Goal: Information Seeking & Learning: Learn about a topic

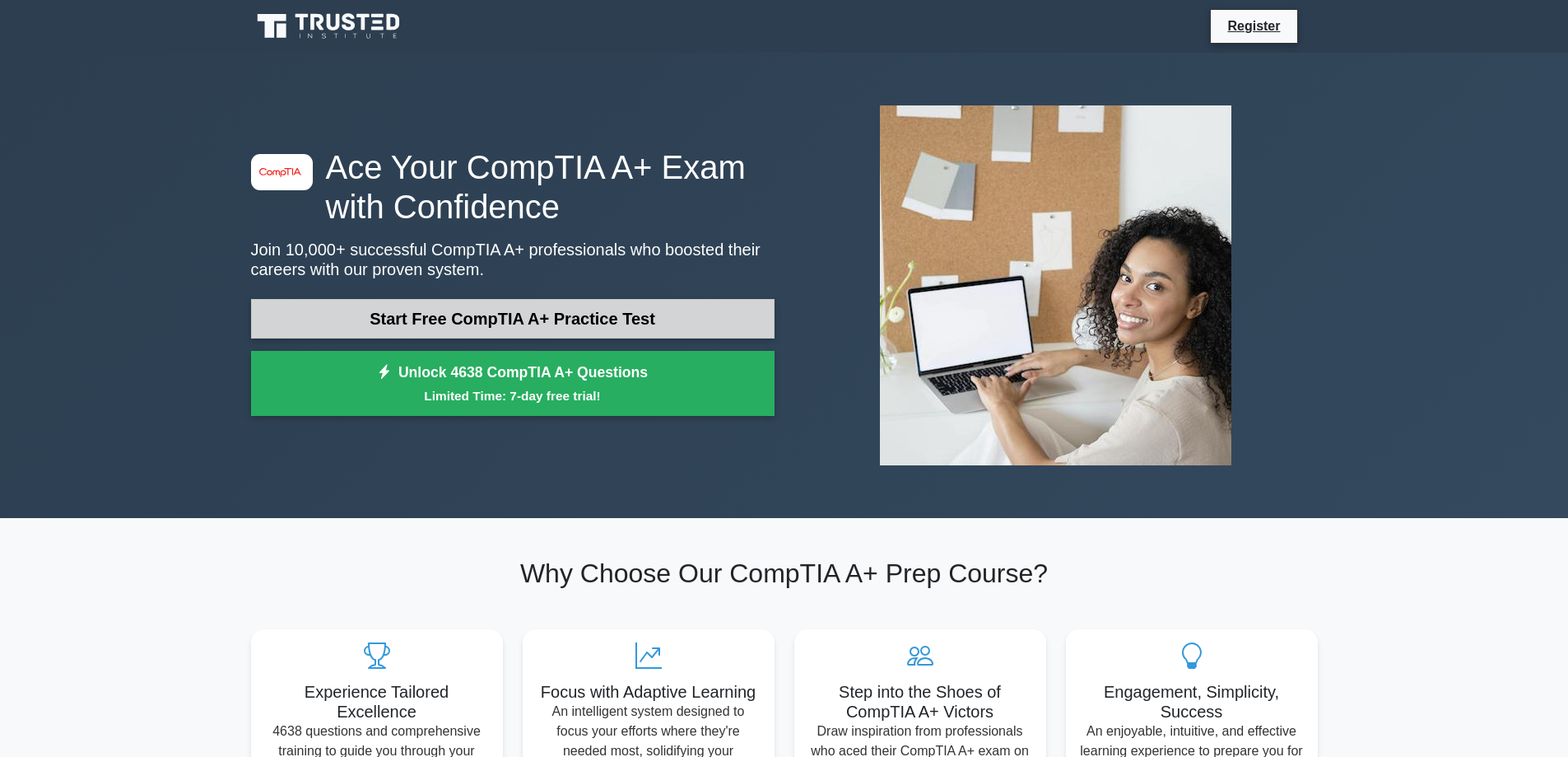
click at [574, 315] on link "Start Free CompTIA A+ Practice Test" at bounding box center [513, 319] width 523 height 40
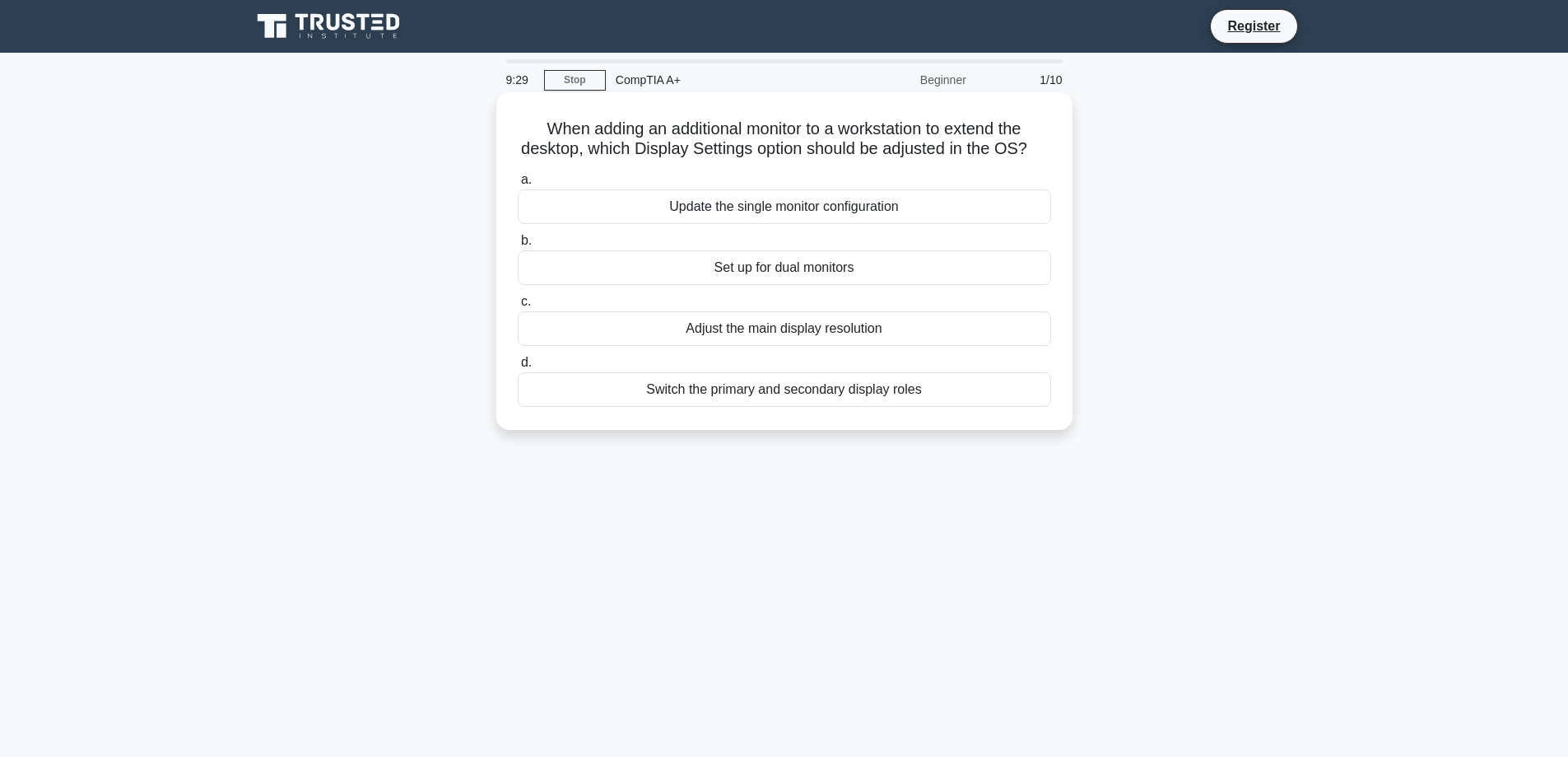
click at [821, 282] on div "Set up for dual monitors" at bounding box center [784, 268] width 533 height 35
click at [518, 247] on input "b. Set up for dual monitors" at bounding box center [518, 241] width 0 height 11
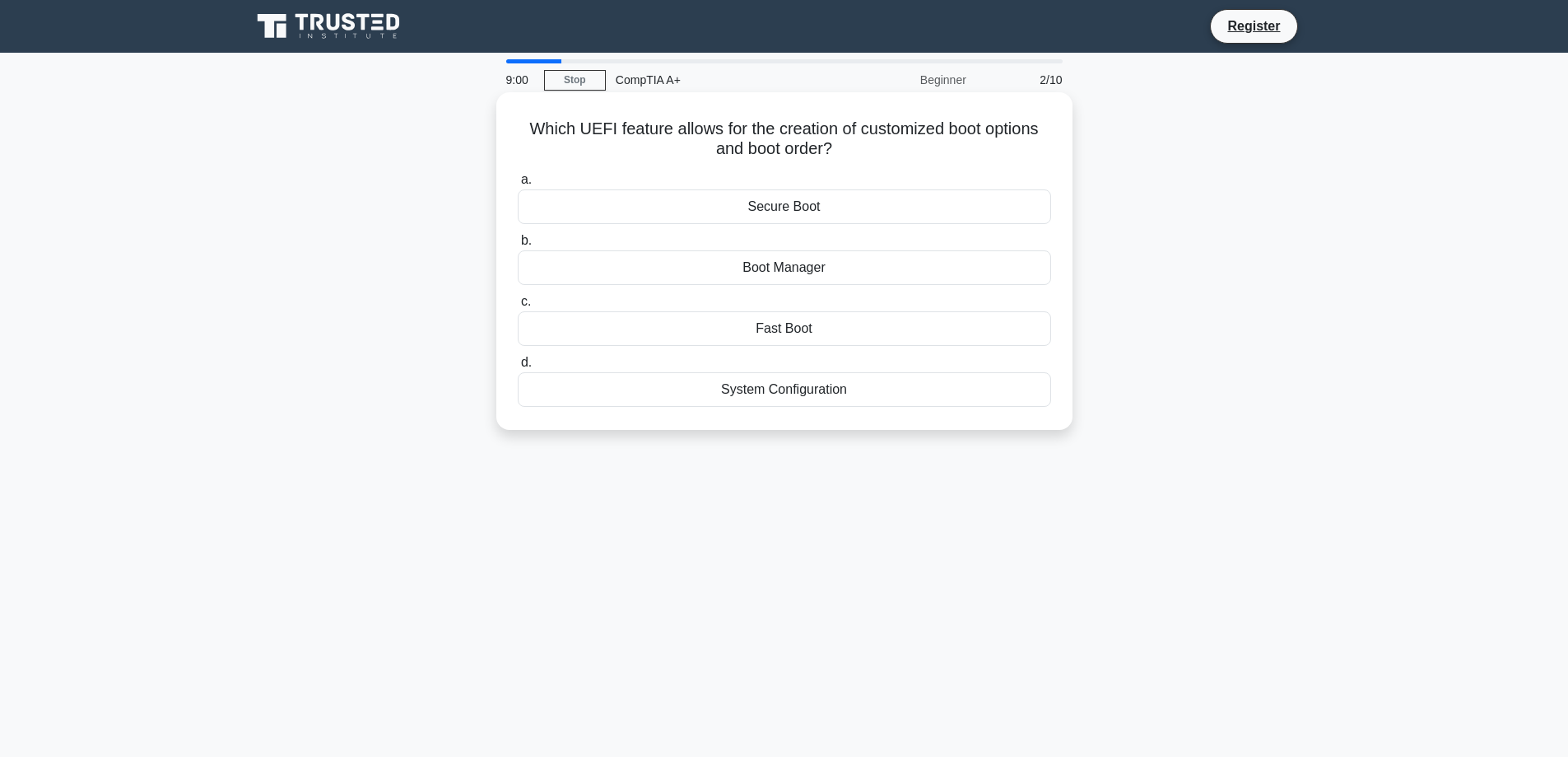
click at [810, 276] on div "Boot Manager" at bounding box center [784, 268] width 533 height 35
click at [518, 247] on input "b. Boot Manager" at bounding box center [518, 241] width 0 height 11
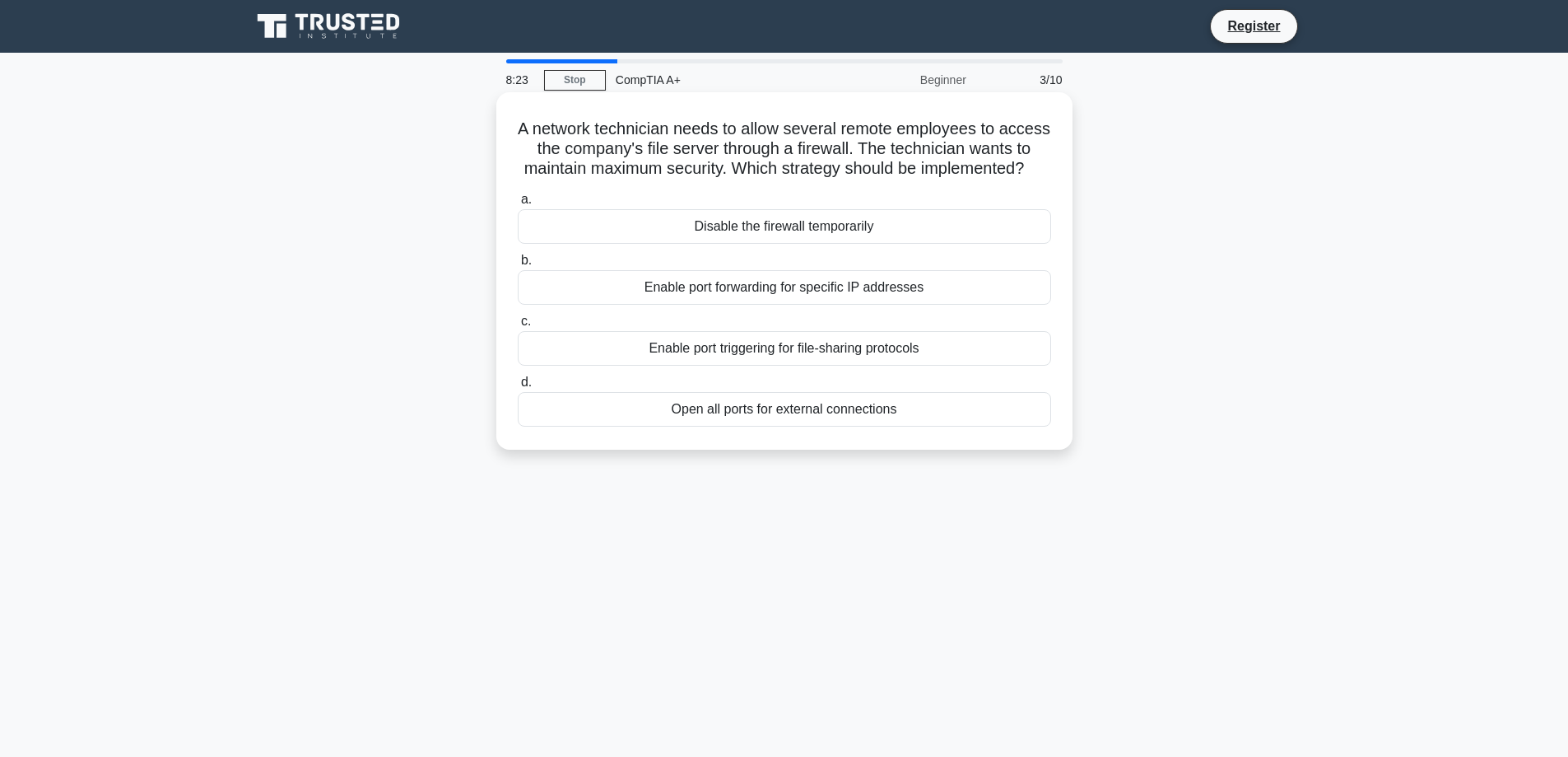
click at [810, 305] on div "Enable port forwarding for specific IP addresses" at bounding box center [784, 287] width 533 height 35
click at [518, 266] on input "b. Enable port forwarding for specific IP addresses" at bounding box center [518, 261] width 0 height 11
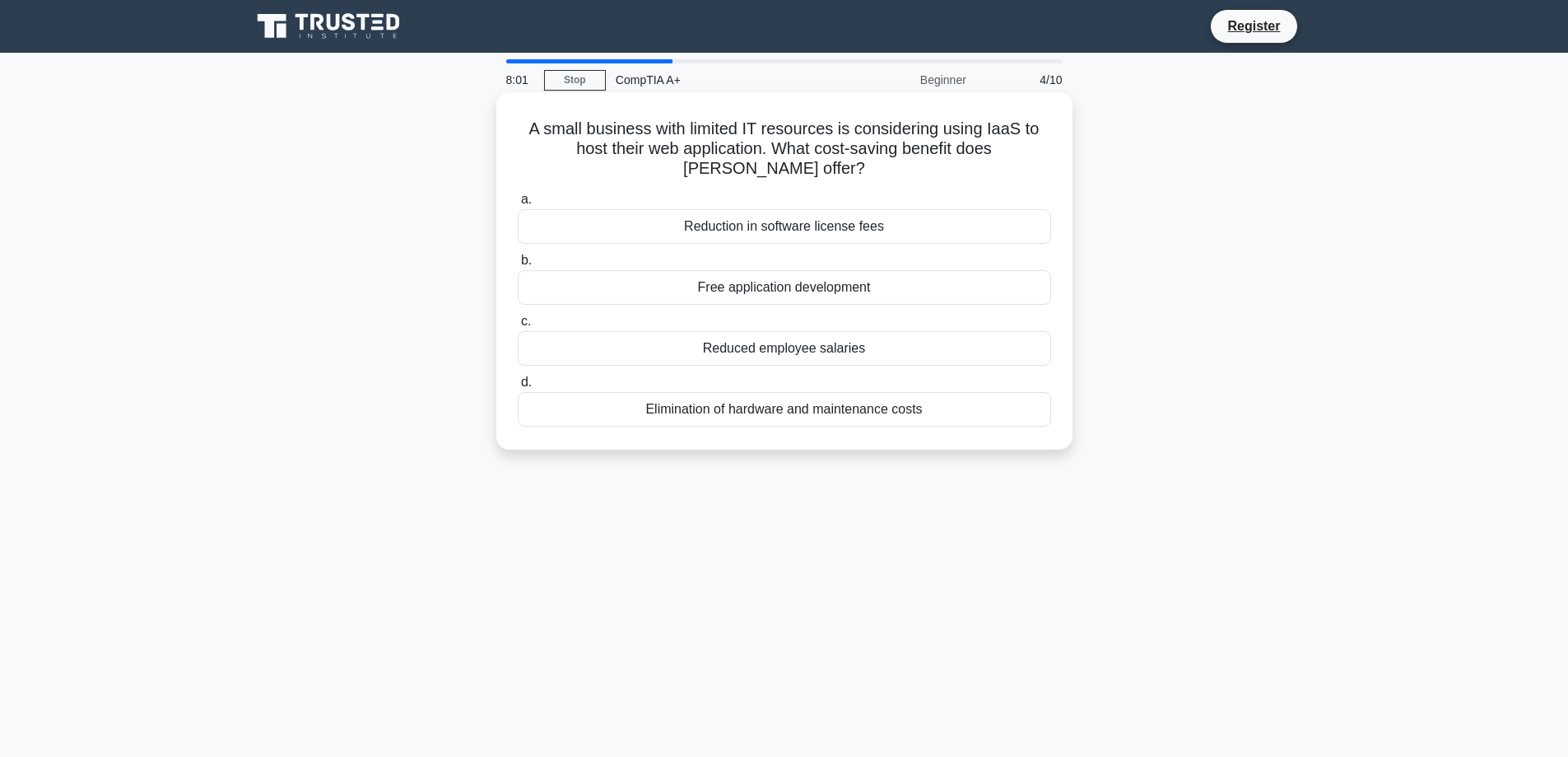
click at [834, 418] on div "Elimination of hardware and maintenance costs" at bounding box center [784, 409] width 533 height 35
click at [518, 388] on input "d. Elimination of hardware and maintenance costs" at bounding box center [518, 382] width 0 height 11
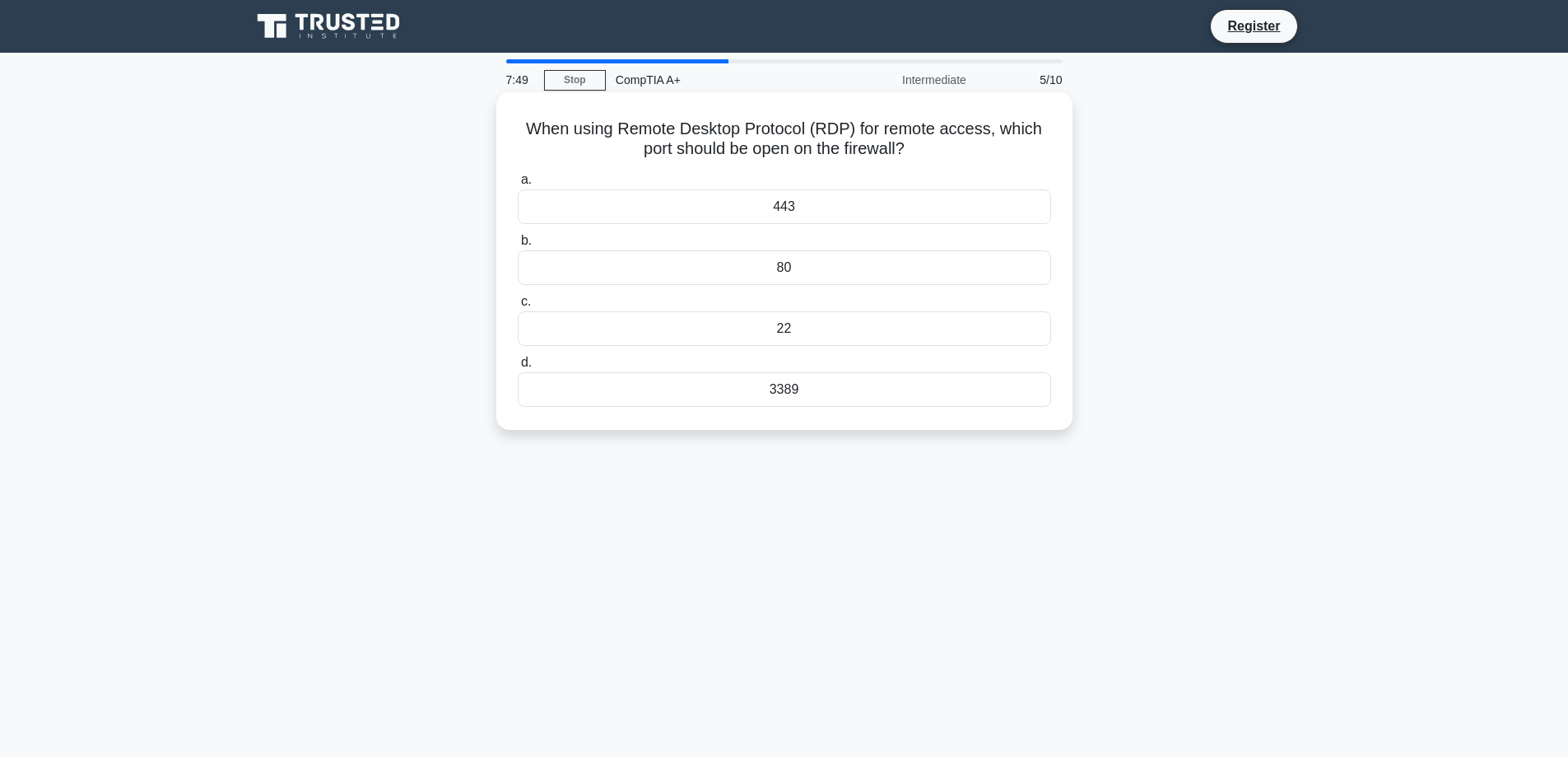
click at [803, 210] on div "443" at bounding box center [784, 207] width 533 height 35
click at [518, 185] on input "a. 443" at bounding box center [518, 179] width 0 height 11
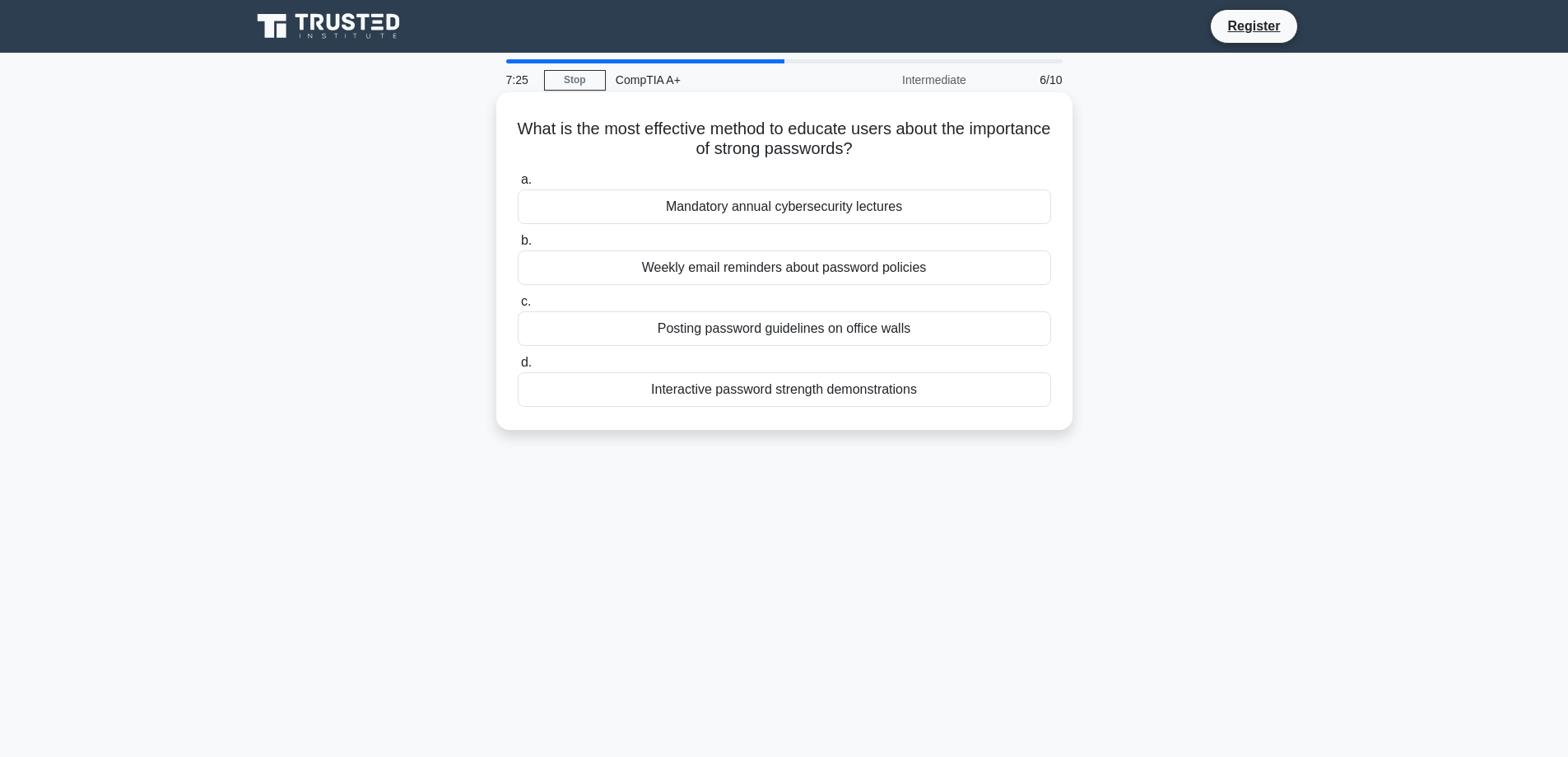
click at [790, 208] on div "Mandatory annual cybersecurity lectures" at bounding box center [784, 207] width 533 height 35
click at [518, 185] on input "a. Mandatory annual cybersecurity lectures" at bounding box center [518, 179] width 0 height 11
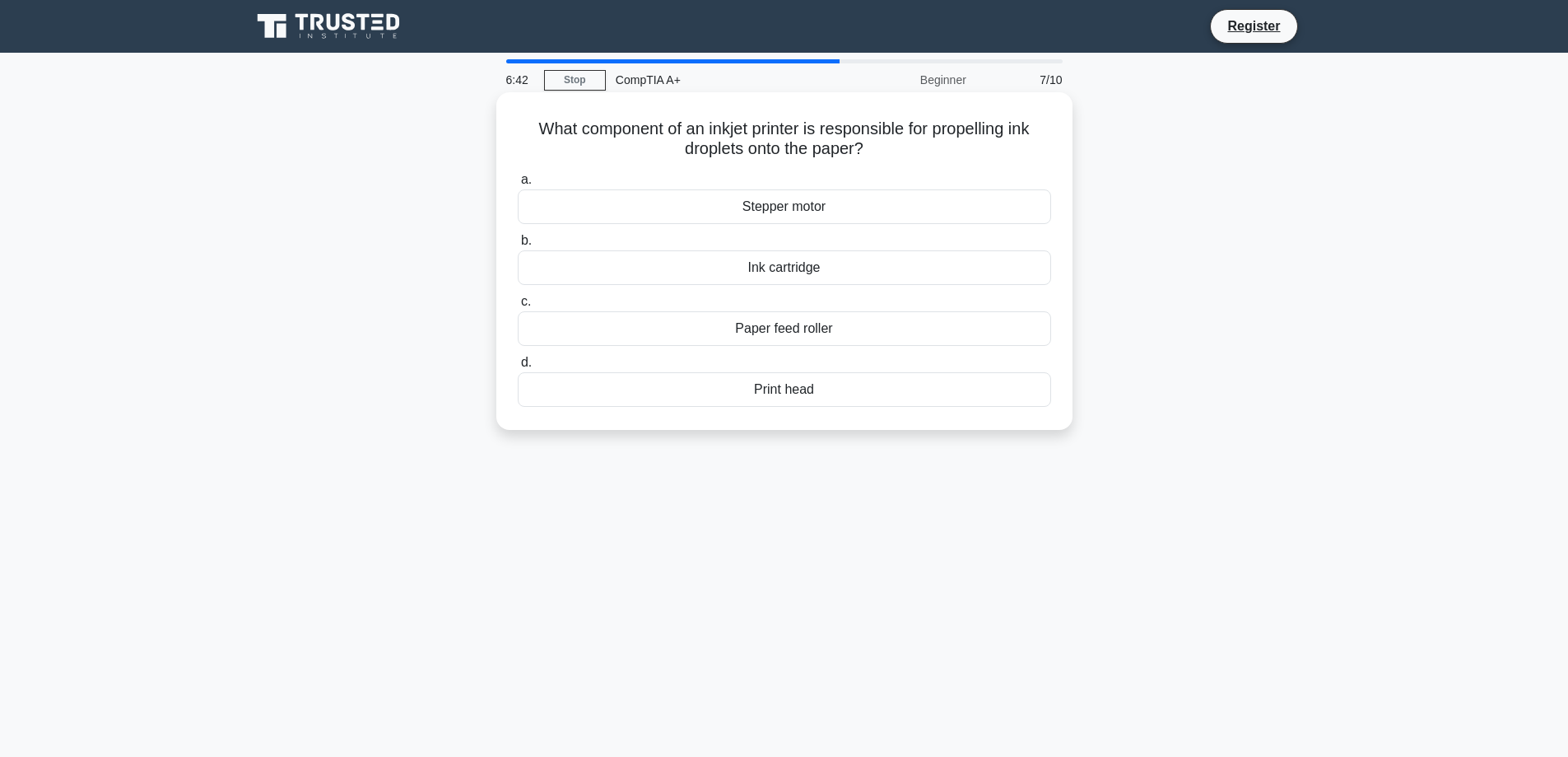
click at [796, 271] on div "Ink cartridge" at bounding box center [784, 268] width 533 height 35
click at [518, 247] on input "b. Ink cartridge" at bounding box center [518, 241] width 0 height 11
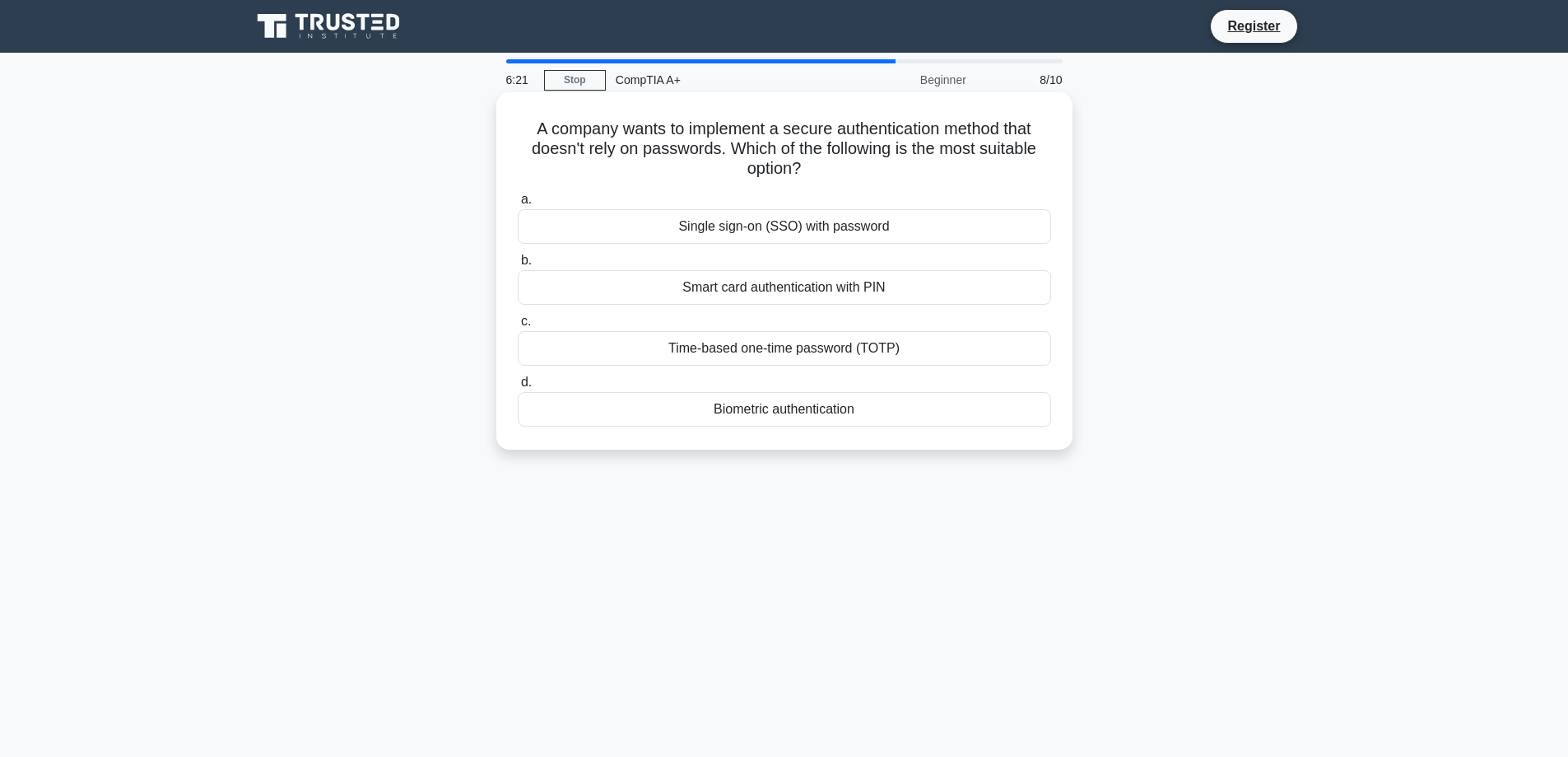
click at [766, 414] on div "Biometric authentication" at bounding box center [784, 409] width 533 height 35
click at [518, 388] on input "d. Biometric authentication" at bounding box center [518, 382] width 0 height 11
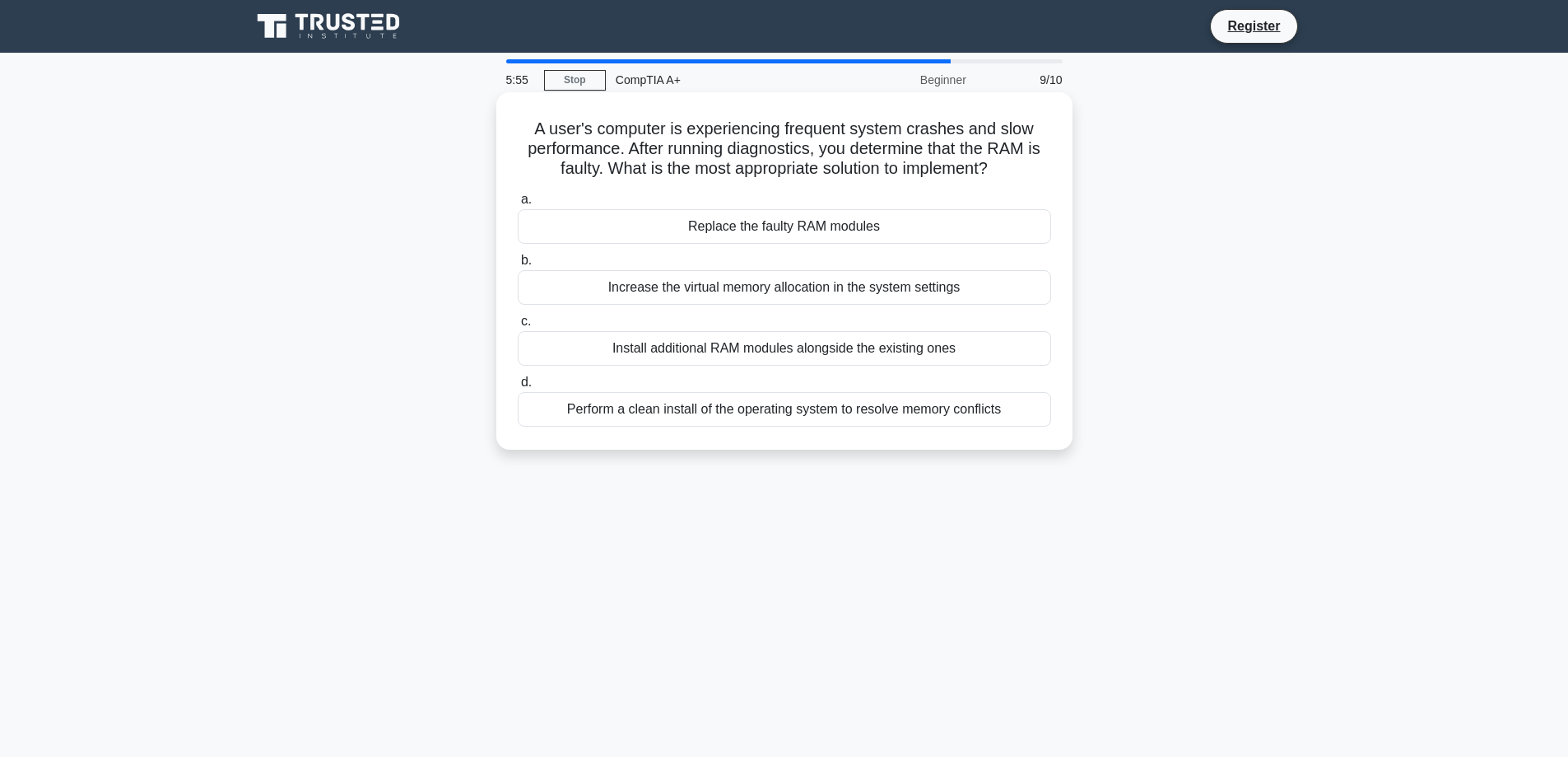
click at [807, 224] on div "Replace the faulty RAM modules" at bounding box center [784, 227] width 533 height 35
click at [518, 205] on input "a. Replace the faulty RAM modules" at bounding box center [518, 199] width 0 height 11
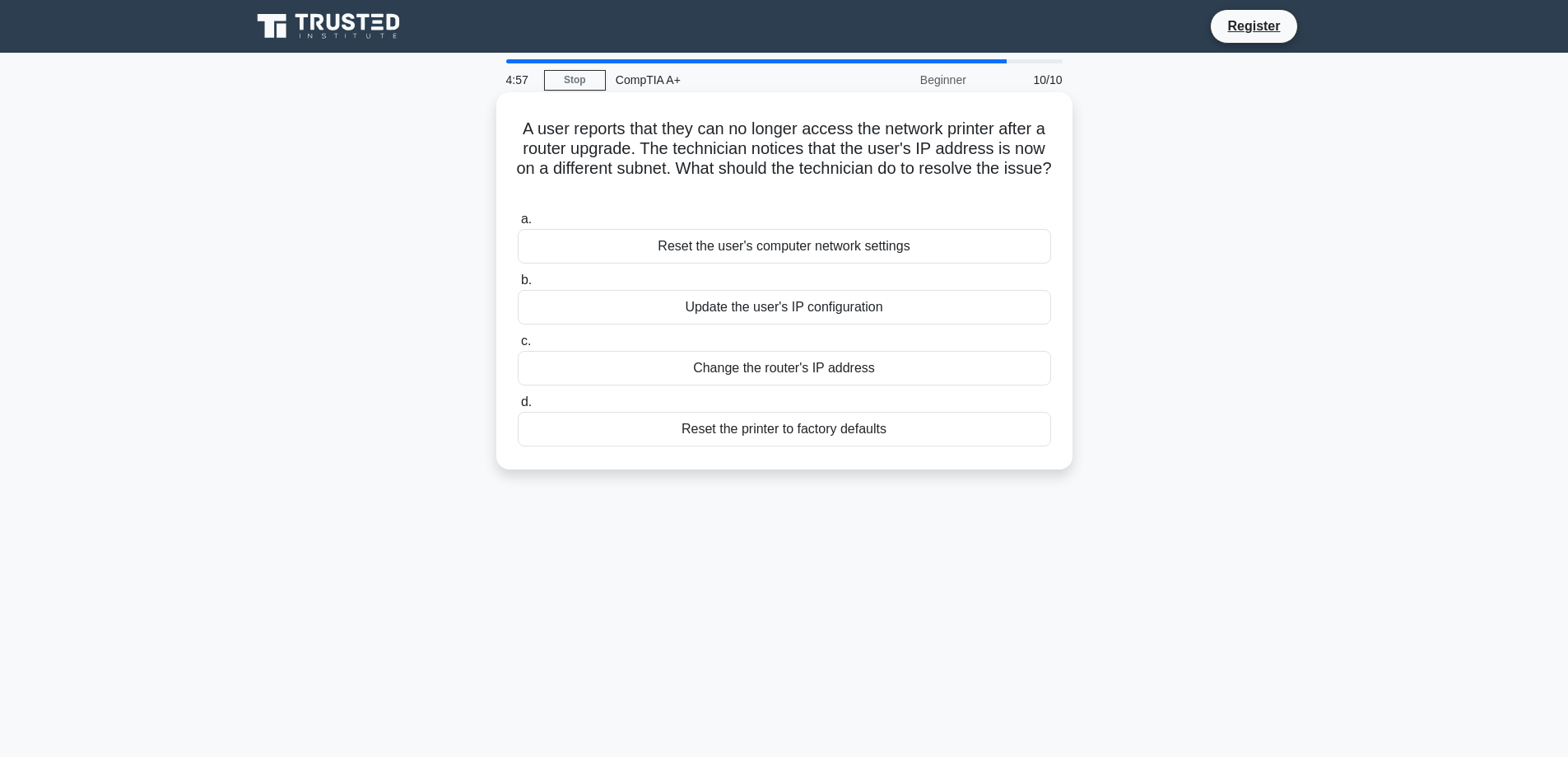
click at [806, 369] on div "Change the router's IP address" at bounding box center [784, 369] width 533 height 35
click at [518, 347] on input "c. Change the router's IP address" at bounding box center [518, 341] width 0 height 11
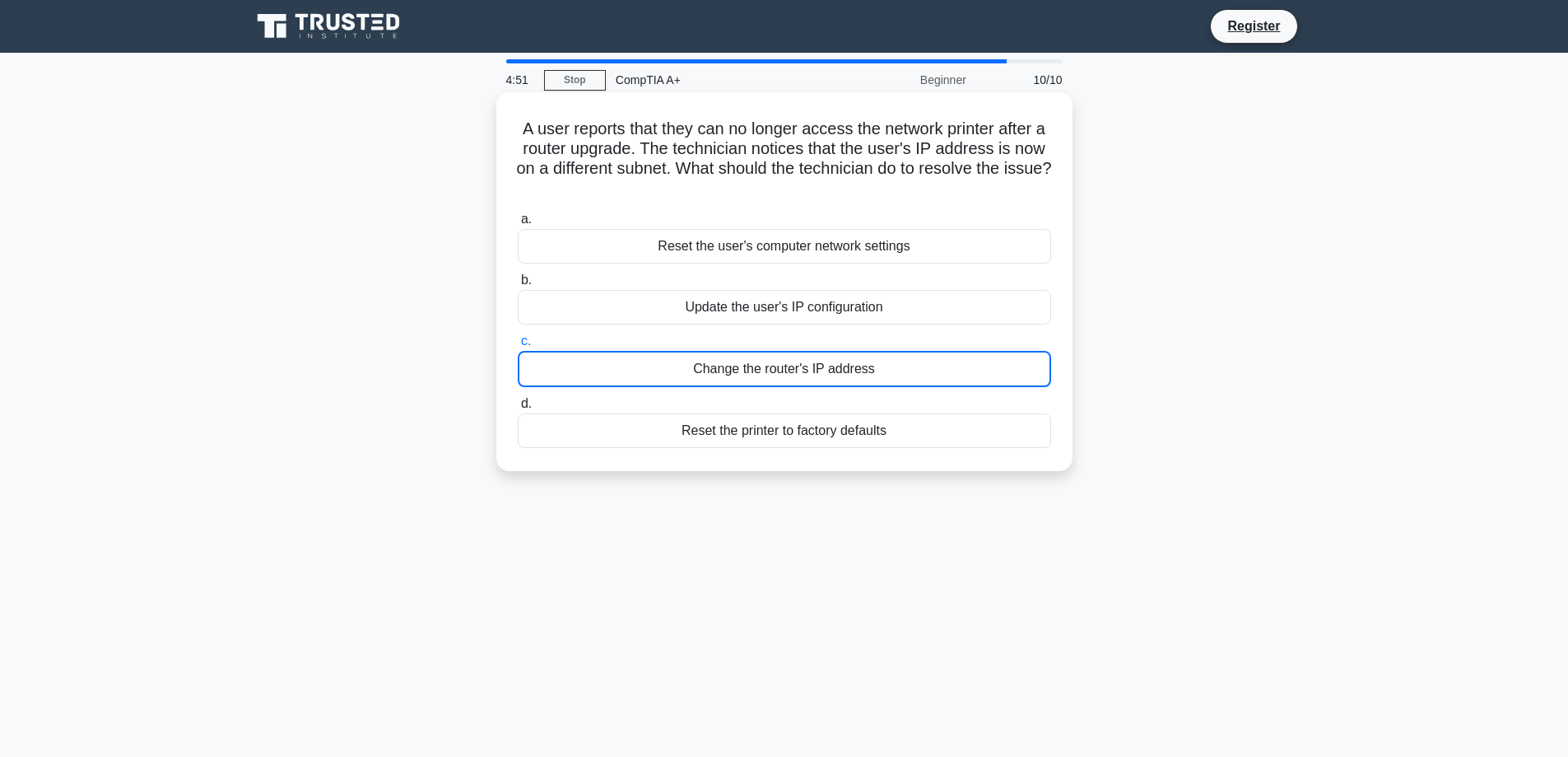
click at [783, 306] on div "Update the user's IP configuration" at bounding box center [784, 307] width 533 height 35
click at [518, 286] on input "b. Update the user's IP configuration" at bounding box center [518, 280] width 0 height 11
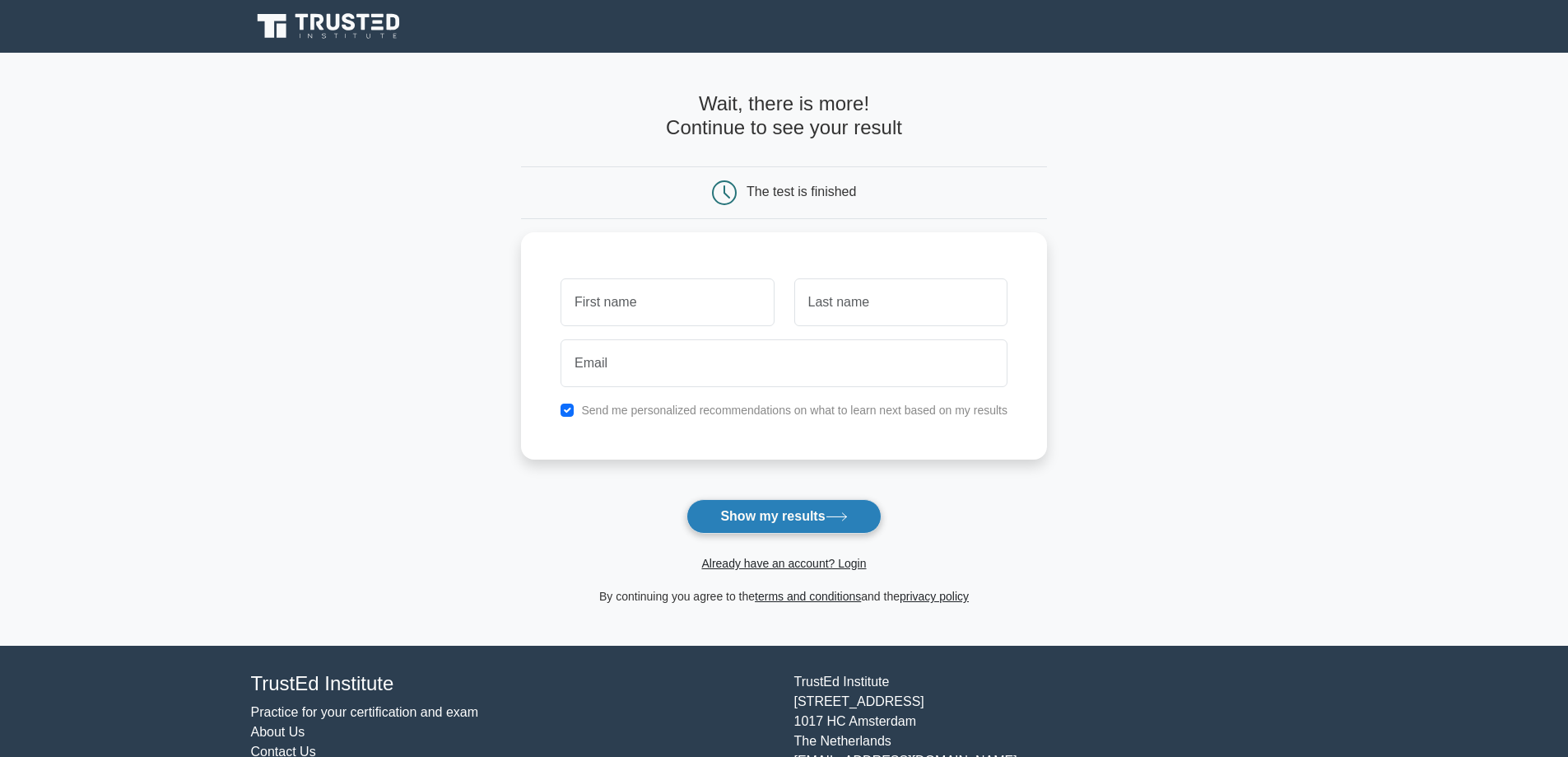
click at [771, 515] on button "Show my results" at bounding box center [783, 516] width 194 height 35
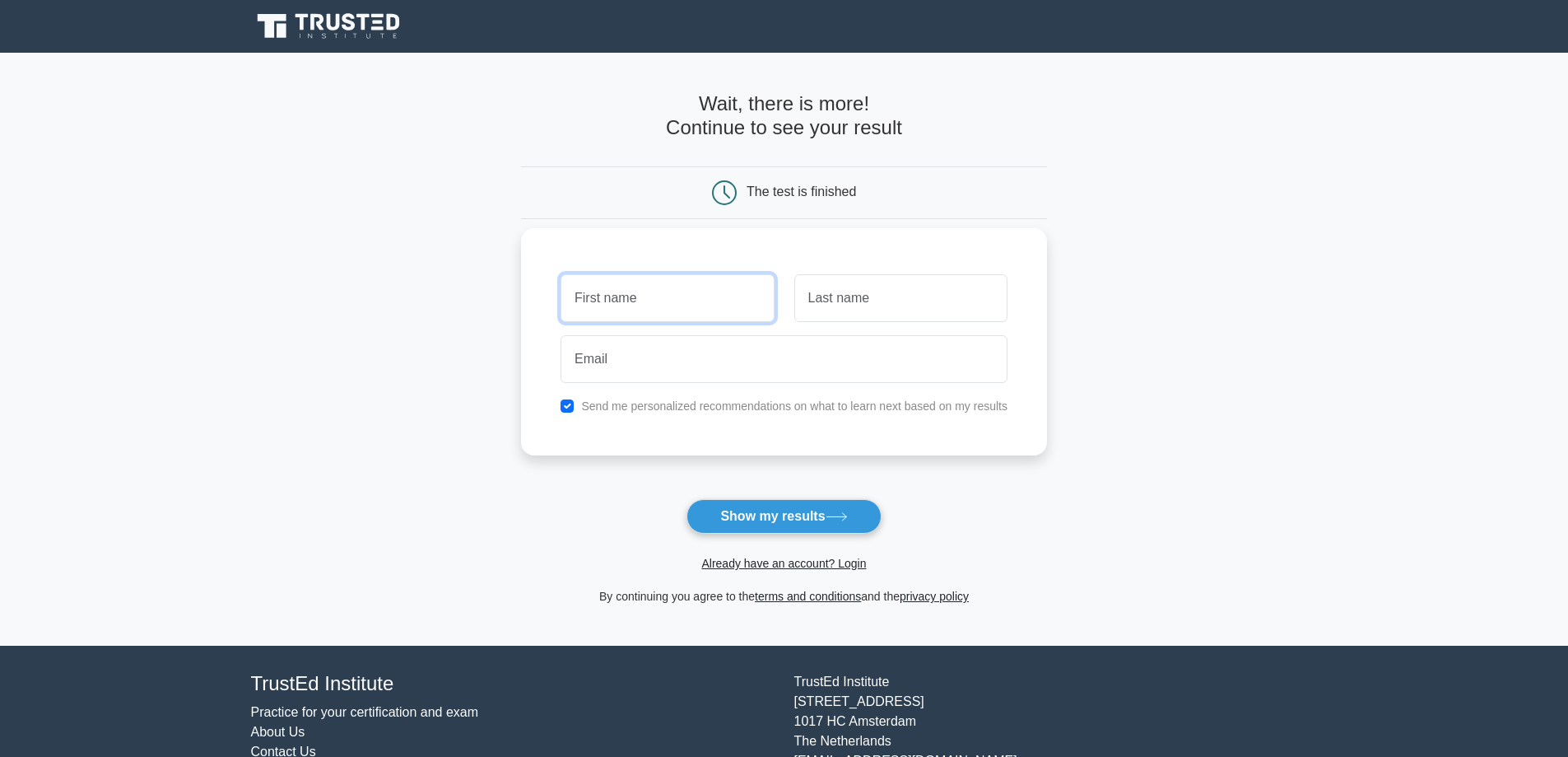
click at [709, 303] on input "text" at bounding box center [667, 298] width 213 height 48
type input "Mazen"
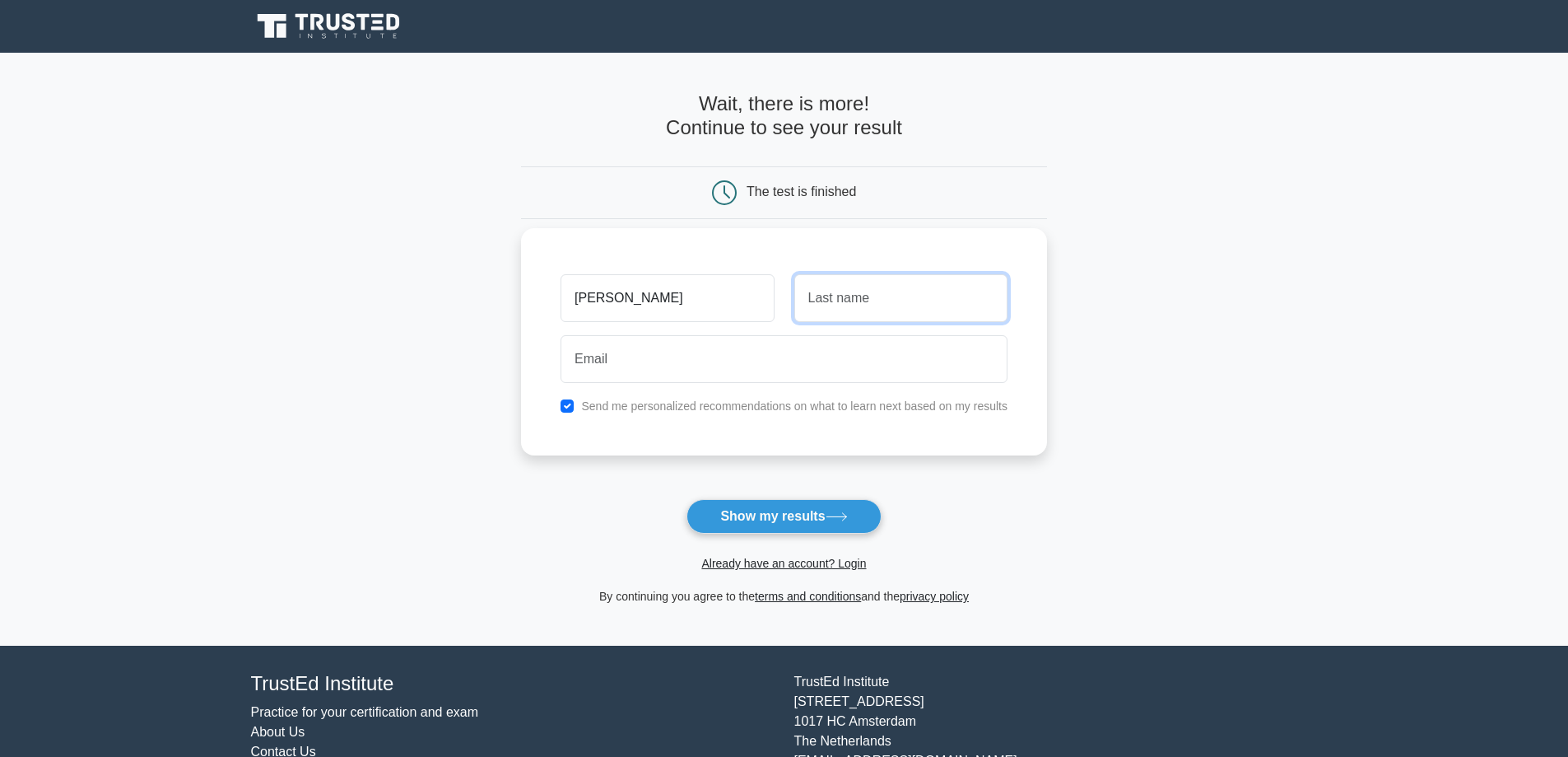
click at [824, 295] on input "text" at bounding box center [900, 298] width 213 height 48
type input "Altahan"
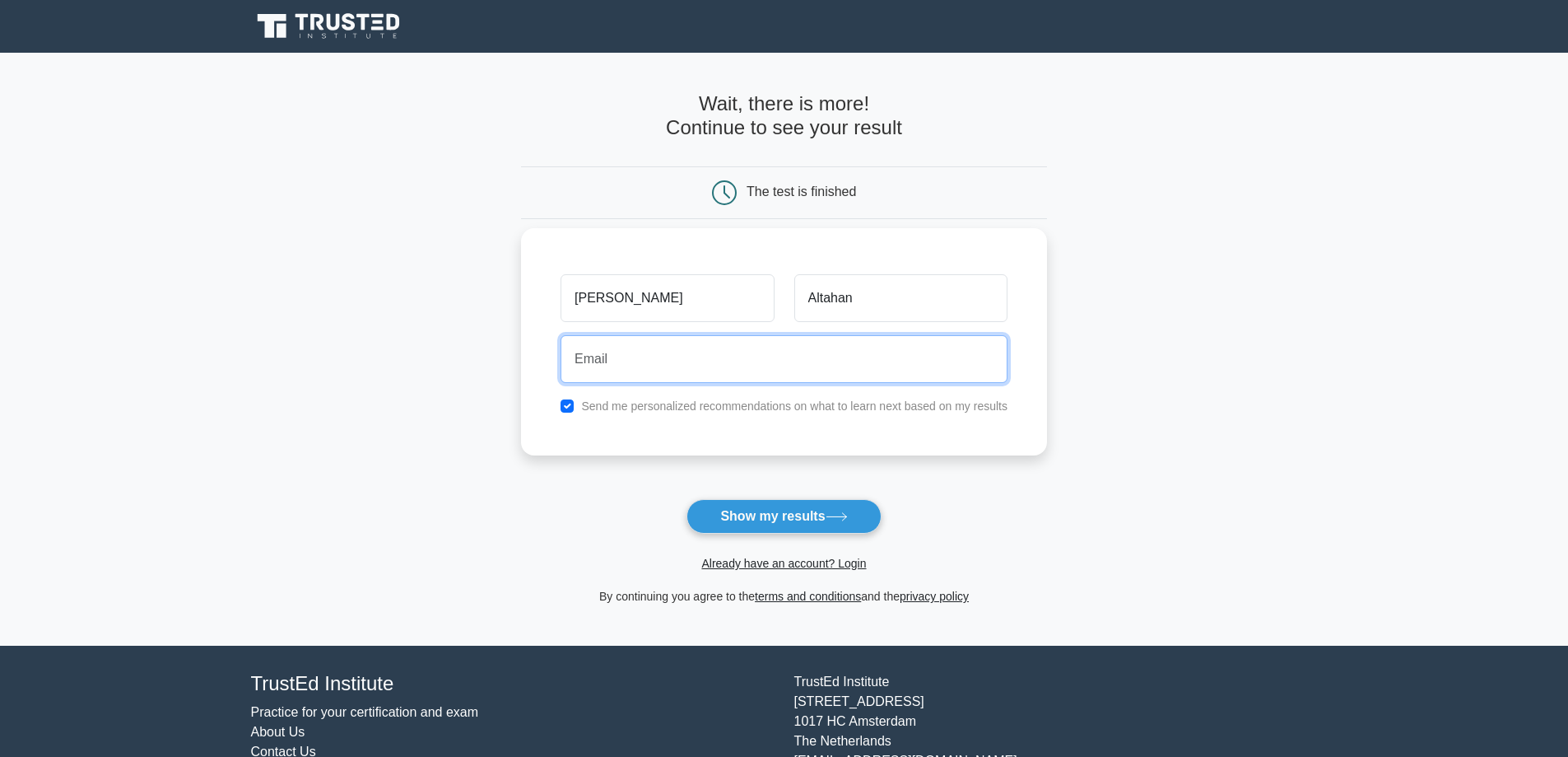
click at [792, 360] on input "email" at bounding box center [784, 359] width 447 height 48
type input "Mazen.a.tn@gmail.com"
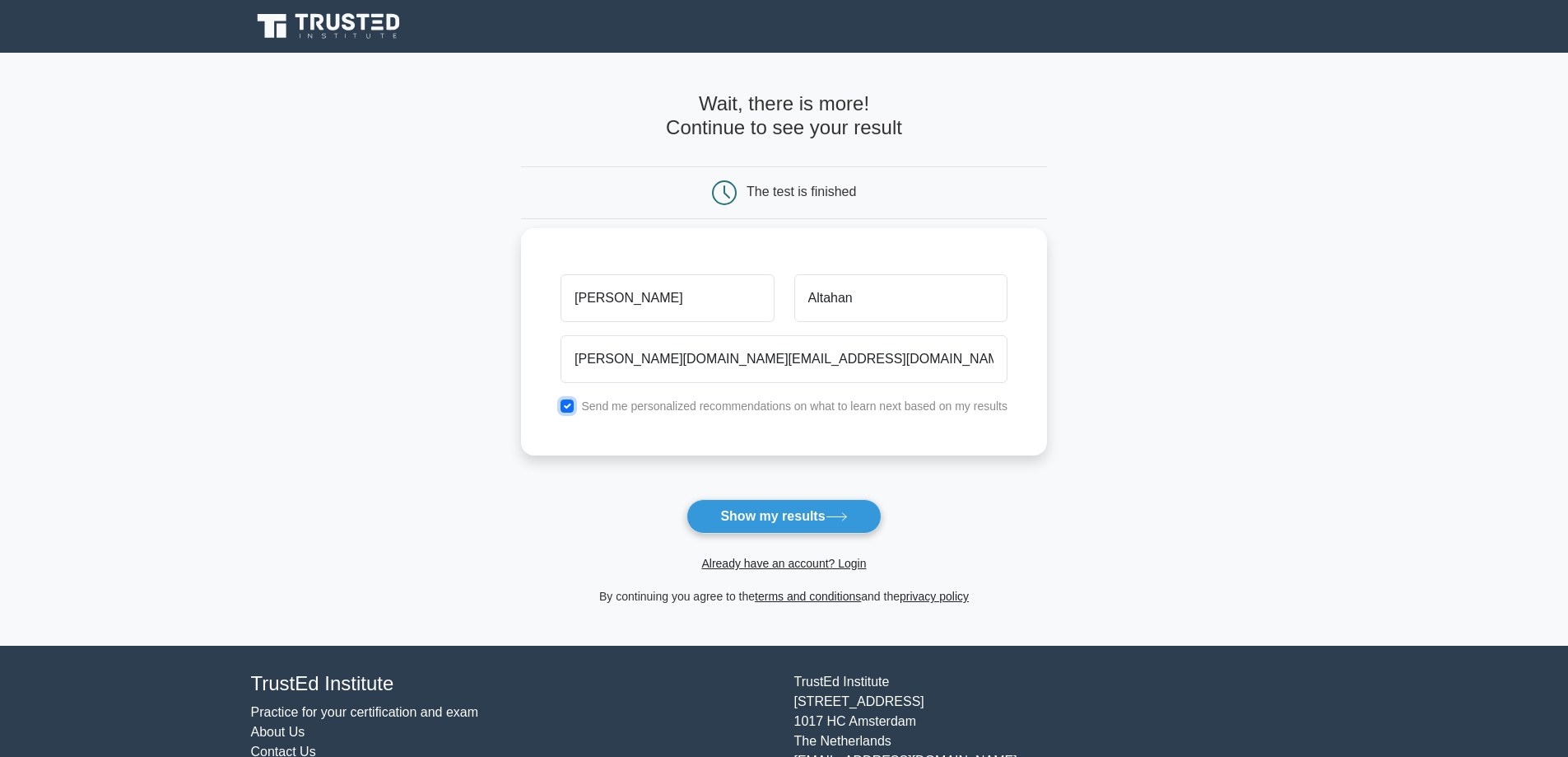
click at [565, 407] on input "checkbox" at bounding box center [567, 406] width 13 height 13
checkbox input "false"
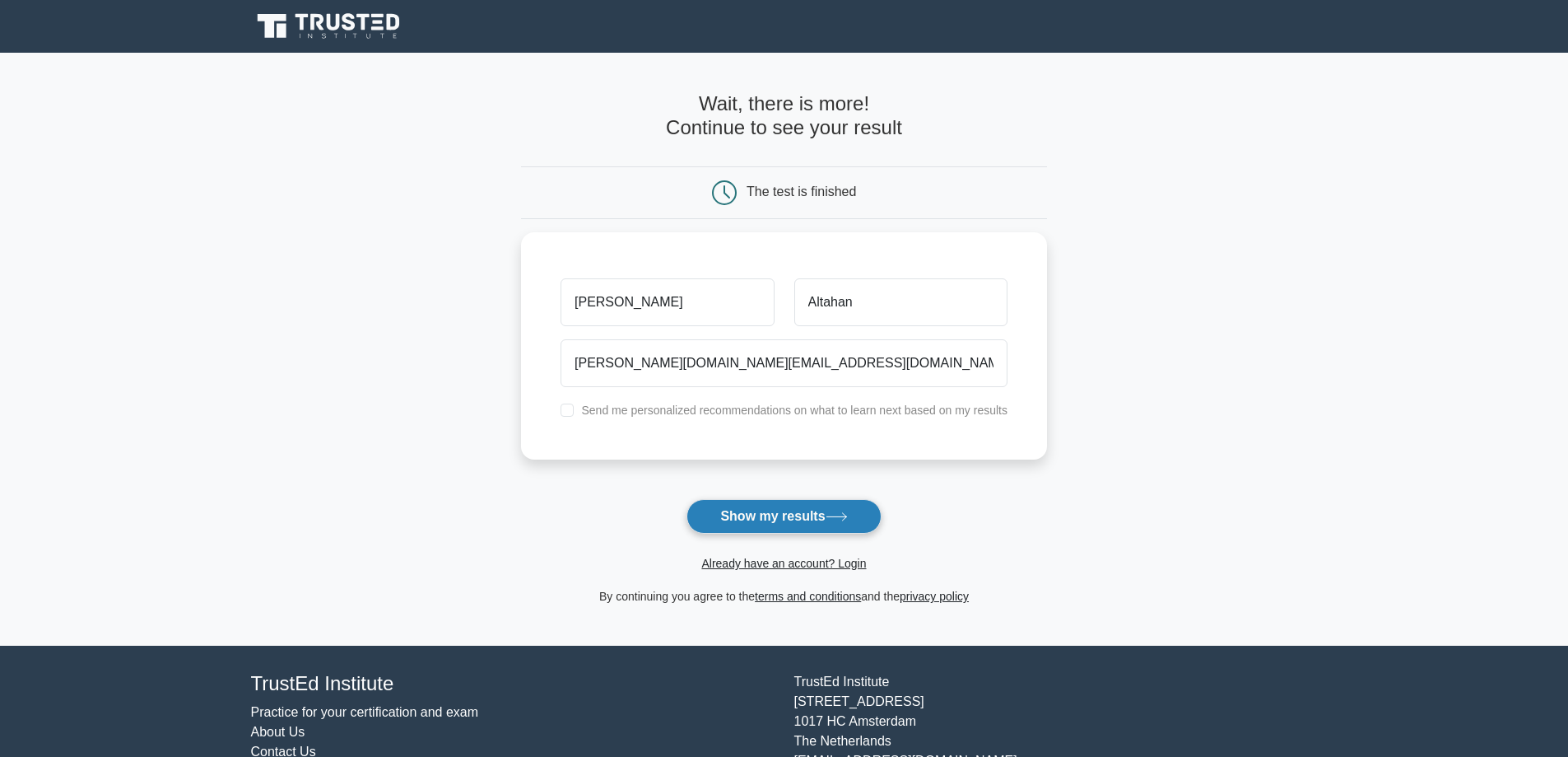
click at [774, 511] on button "Show my results" at bounding box center [783, 516] width 194 height 35
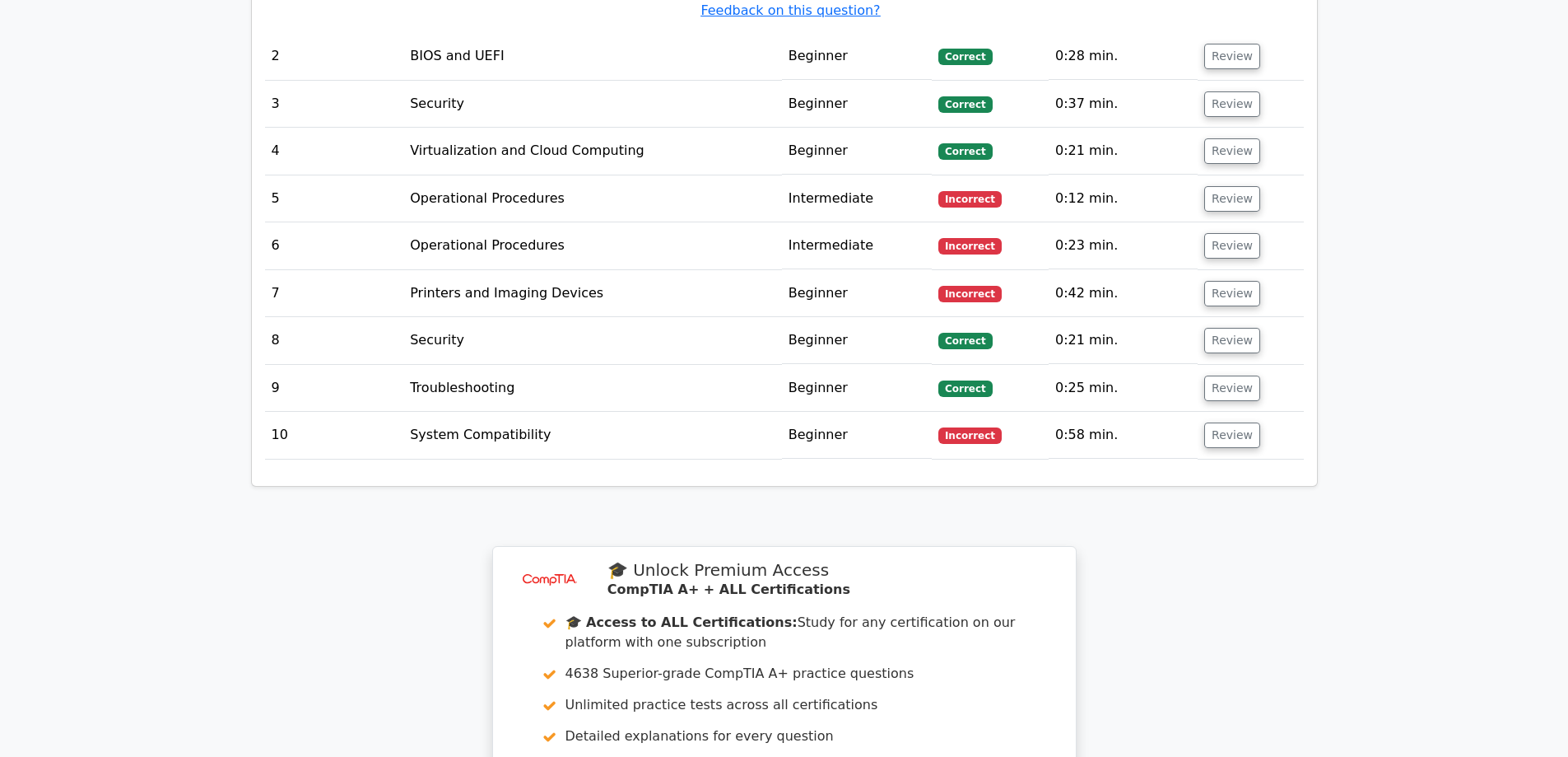
scroll to position [2224, 0]
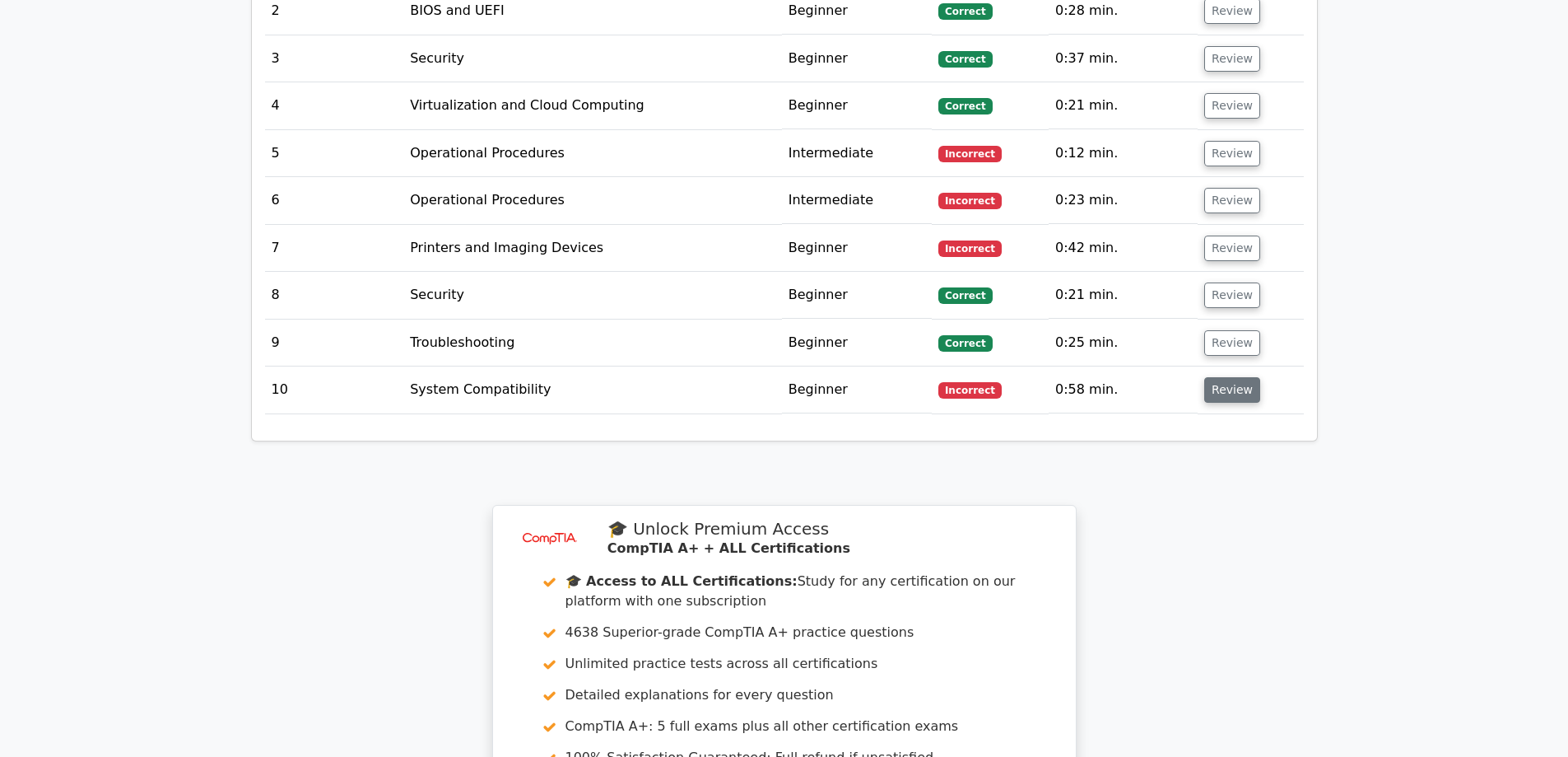
click at [1237, 377] on button "Review" at bounding box center [1232, 389] width 56 height 26
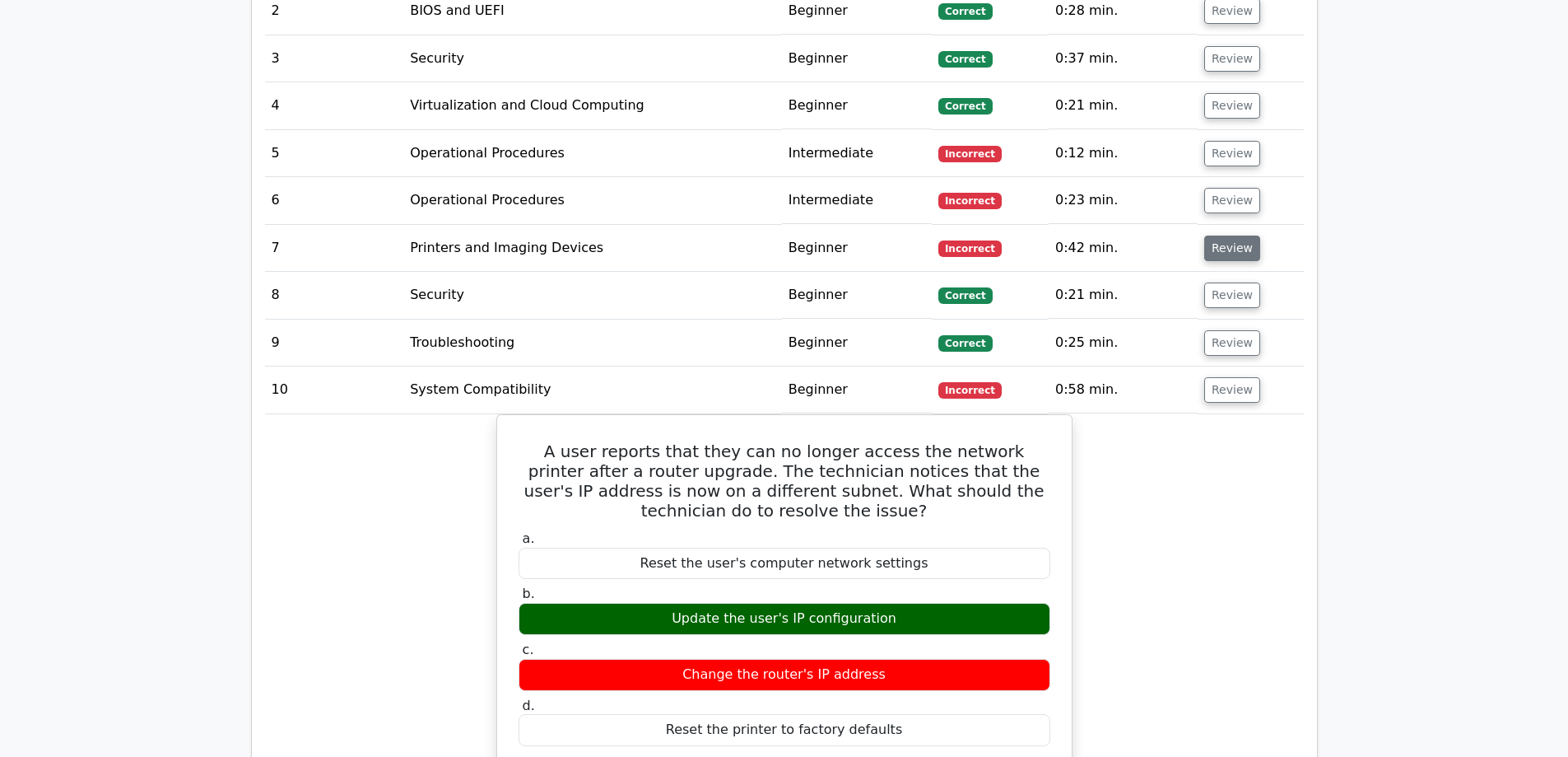
click at [1231, 236] on button "Review" at bounding box center [1232, 248] width 56 height 26
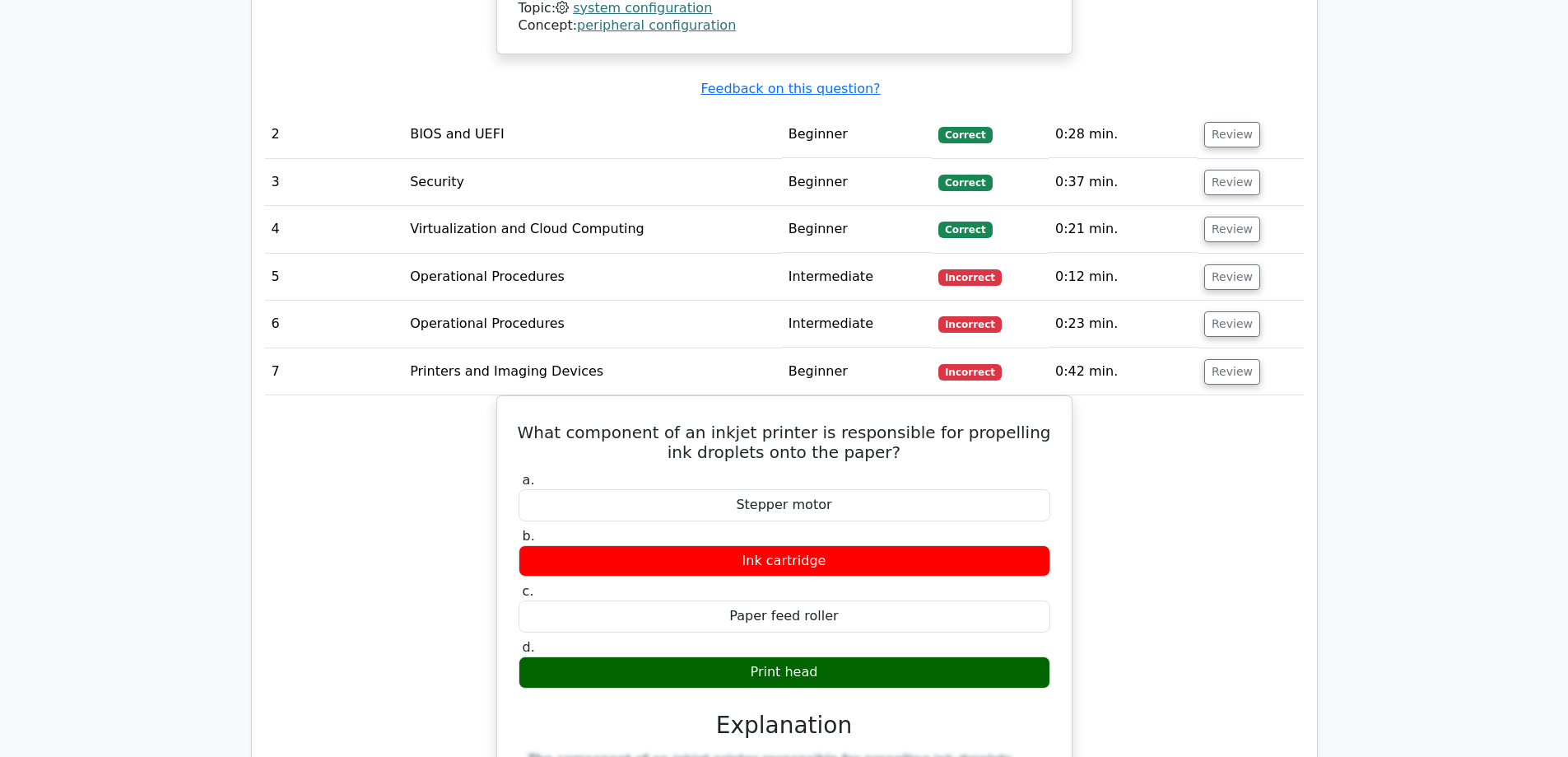
scroll to position [2059, 0]
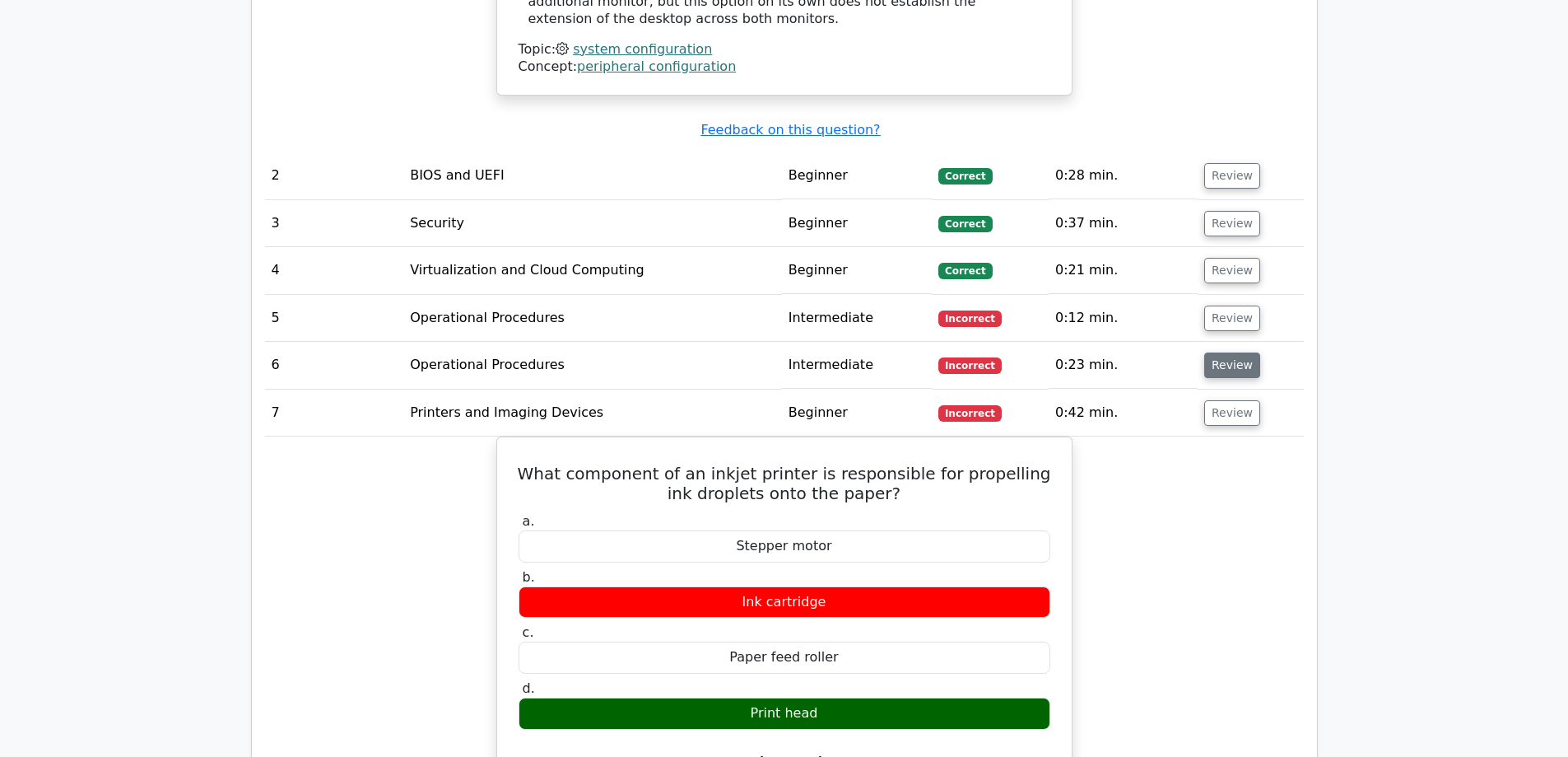
click at [1233, 353] on button "Review" at bounding box center [1232, 365] width 56 height 26
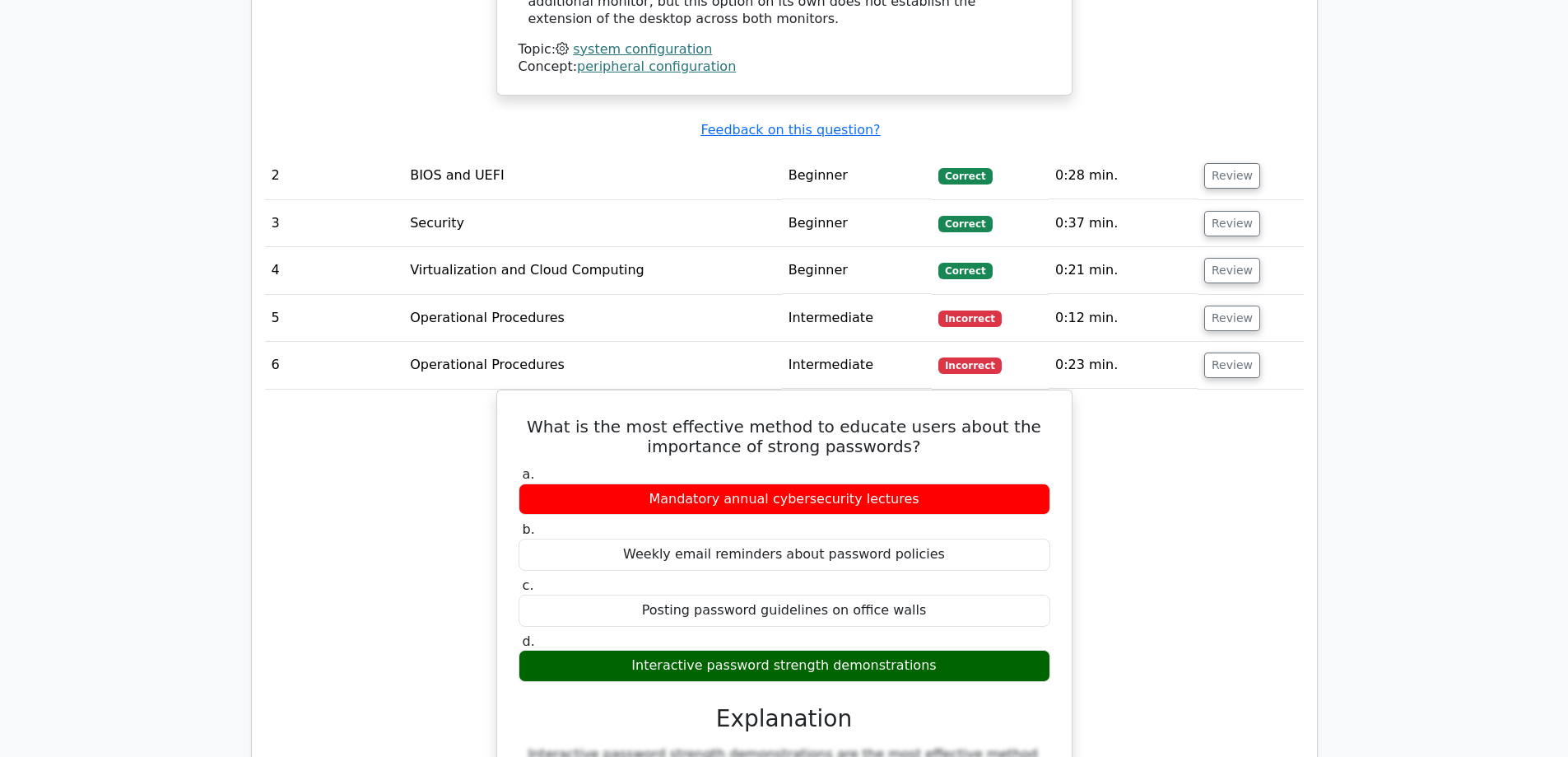
scroll to position [1976, 0]
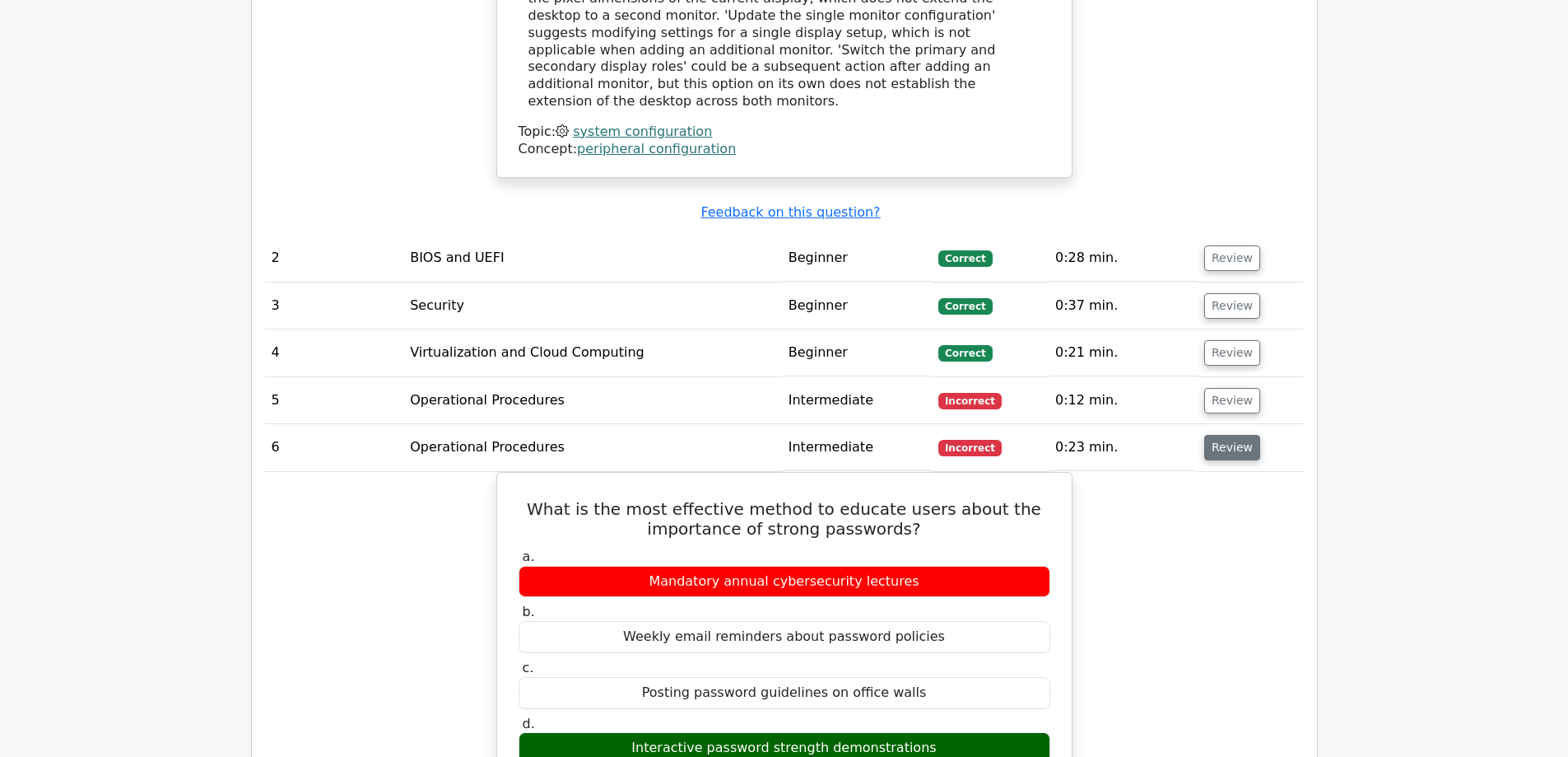
click at [1235, 435] on button "Review" at bounding box center [1232, 447] width 56 height 26
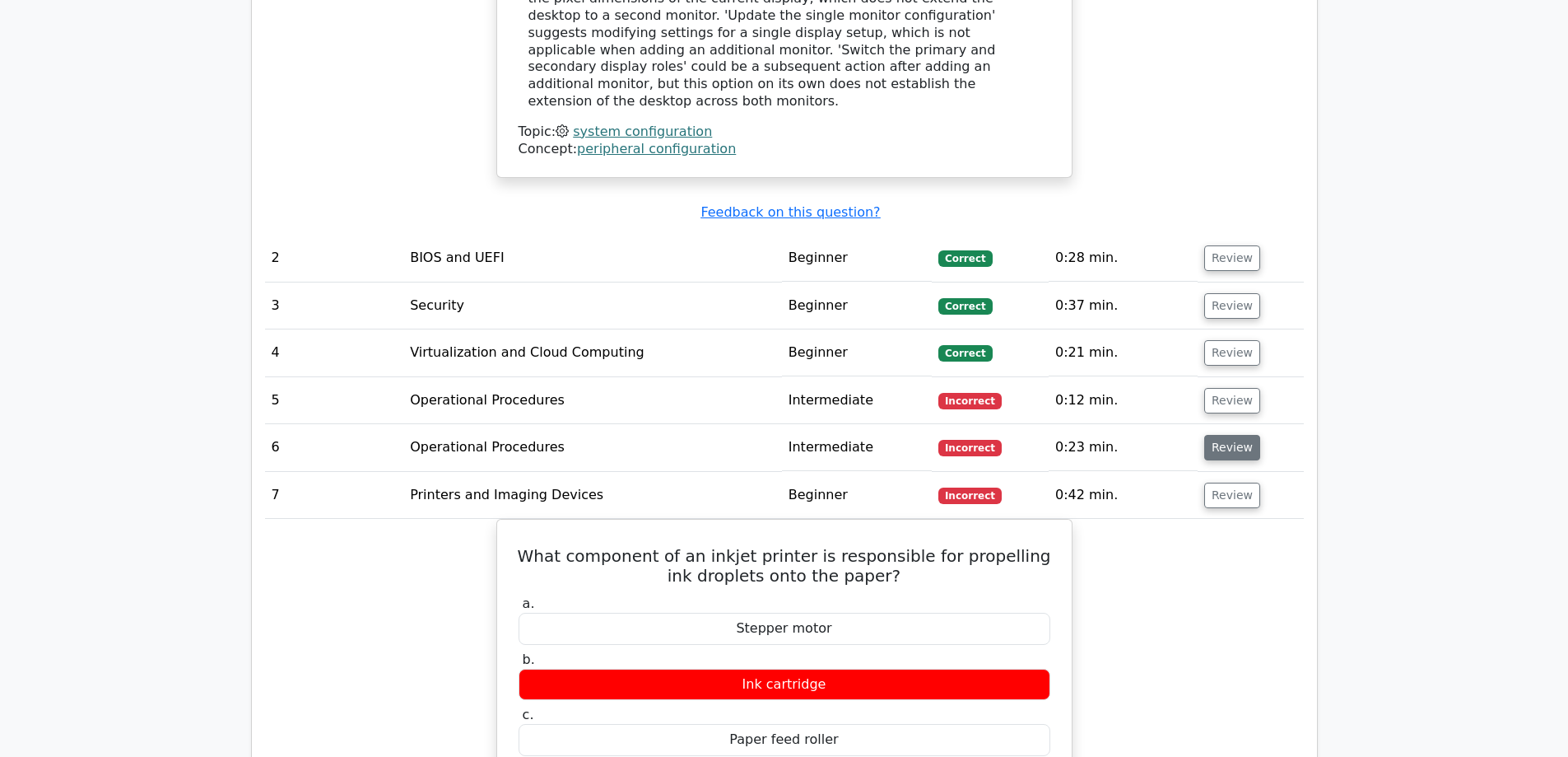
click at [1220, 435] on button "Review" at bounding box center [1232, 447] width 56 height 26
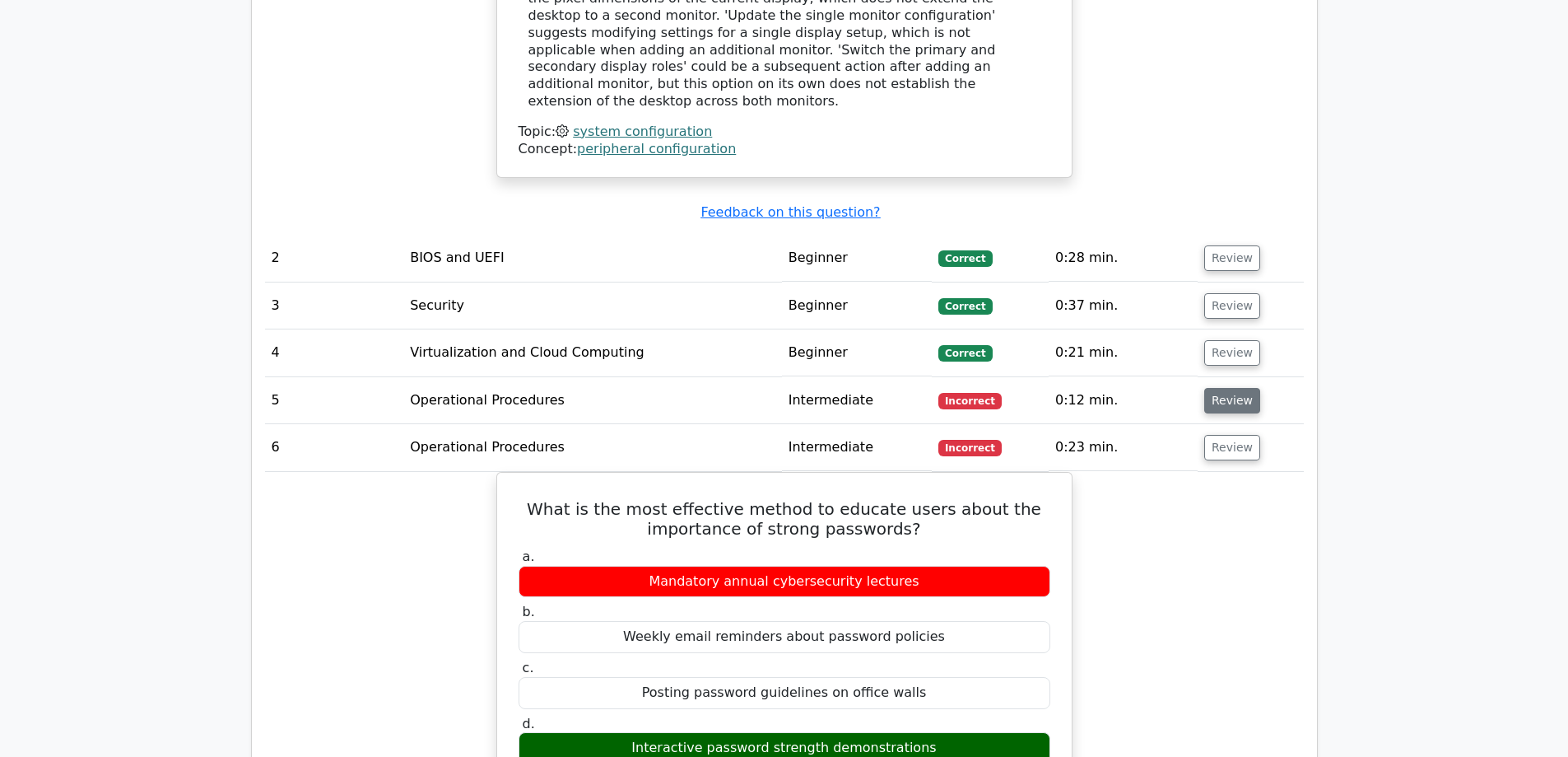
click at [1223, 388] on button "Review" at bounding box center [1232, 400] width 56 height 26
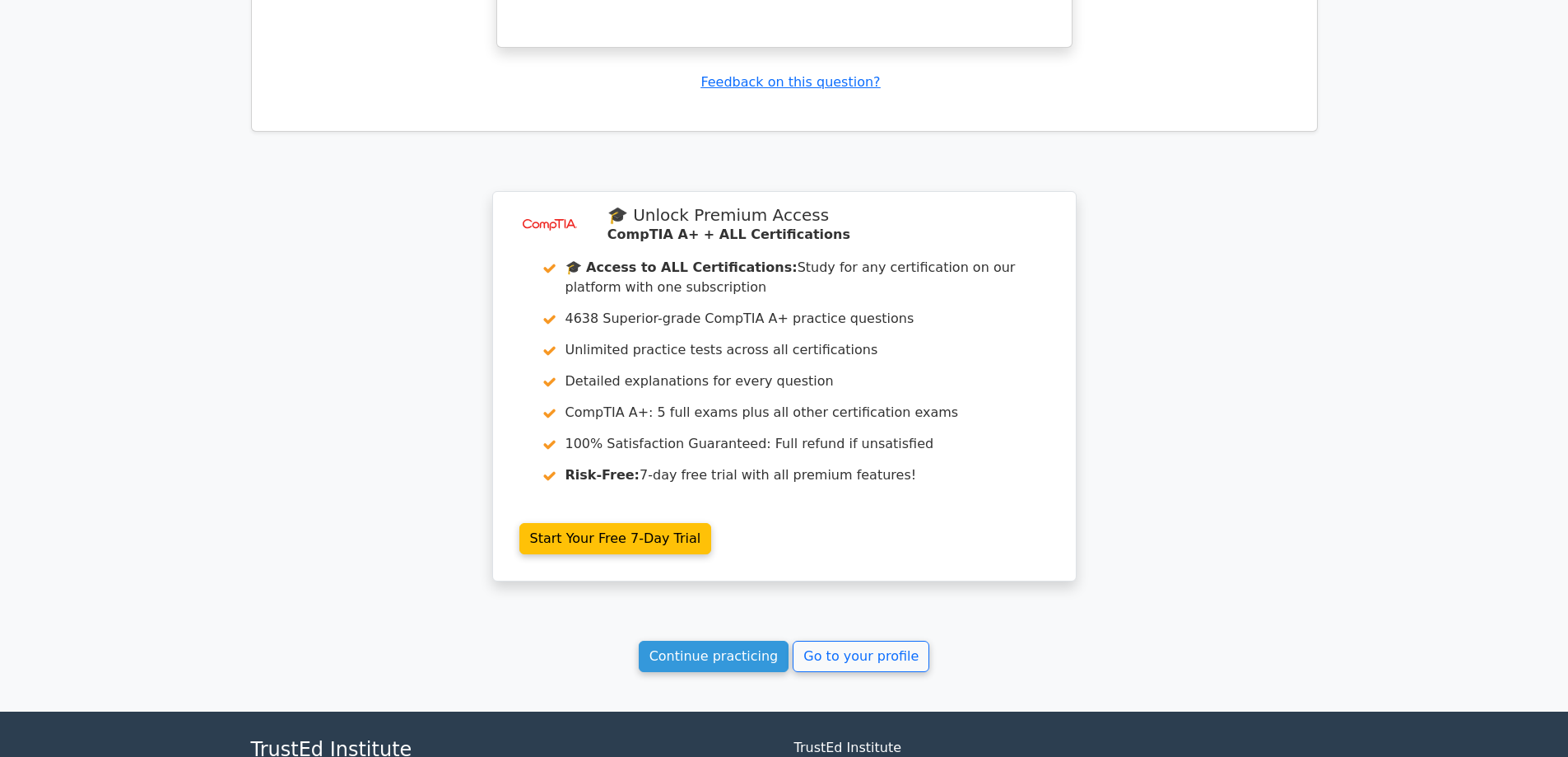
scroll to position [5683, 0]
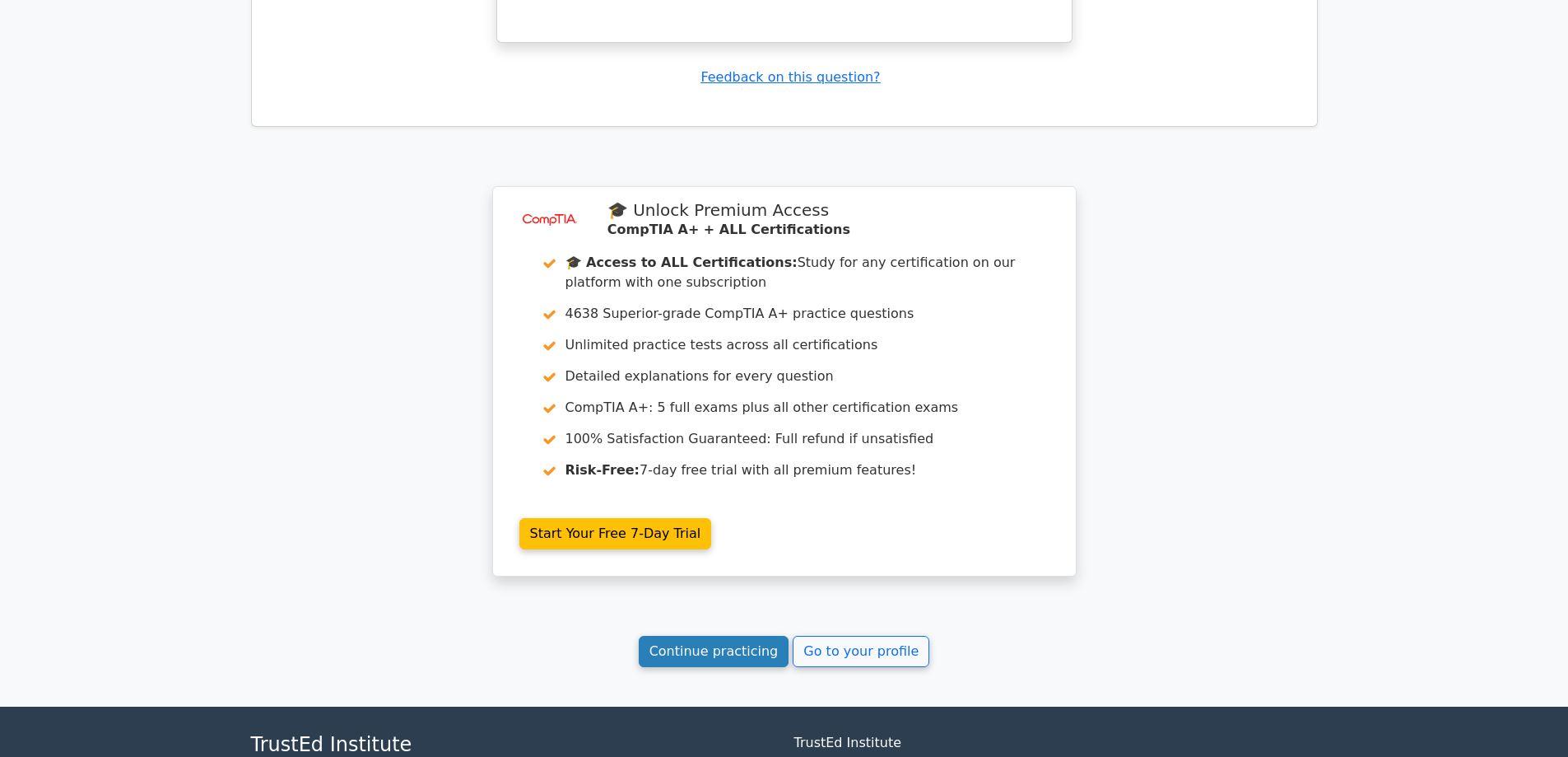
click at [743, 636] on link "Continue practicing" at bounding box center [714, 652] width 151 height 32
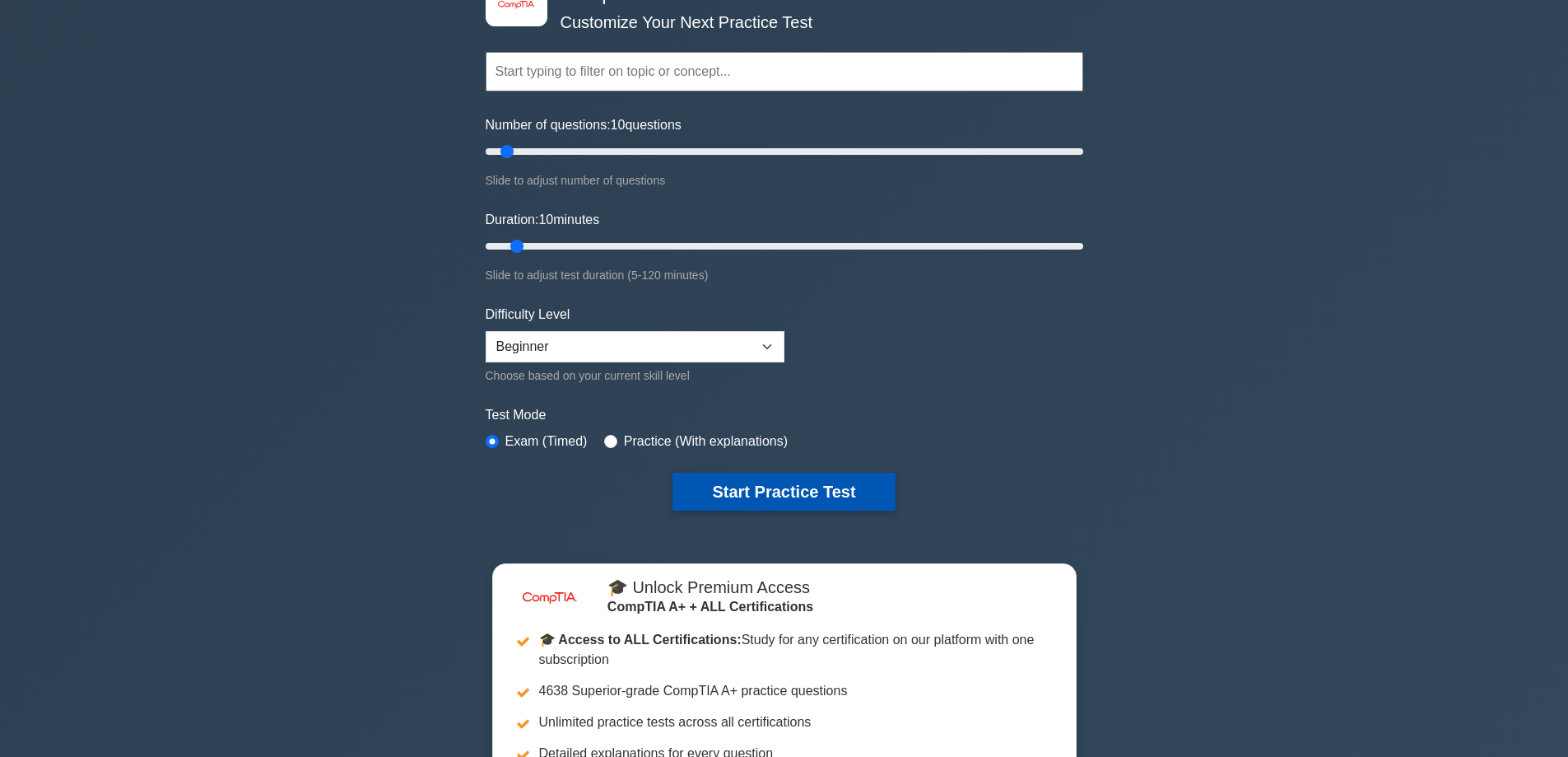
scroll to position [164, 0]
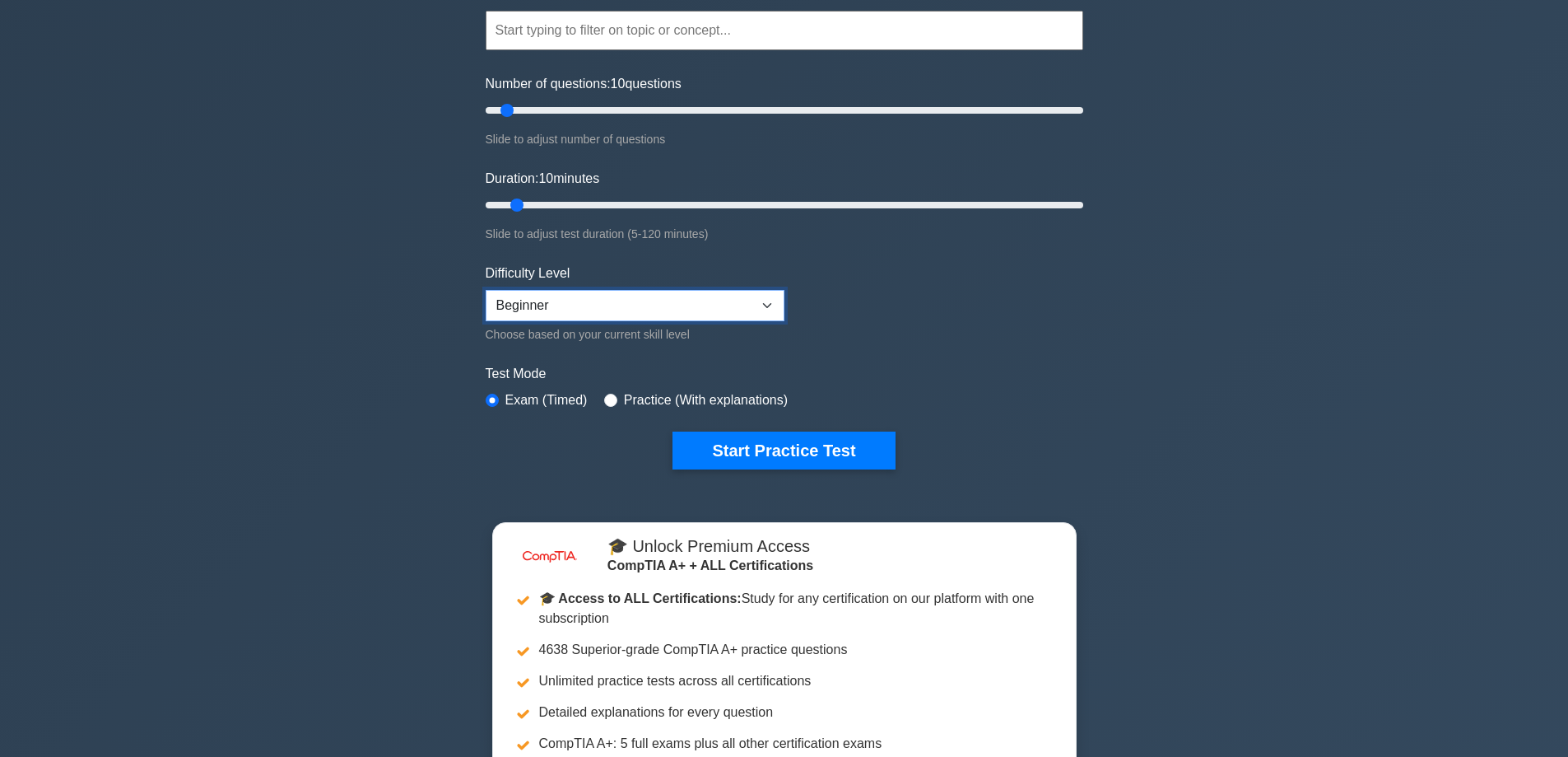
click at [610, 308] on select "Beginner Intermediate Expert" at bounding box center [635, 305] width 299 height 32
click at [608, 308] on select "Beginner Intermediate Expert" at bounding box center [635, 305] width 299 height 32
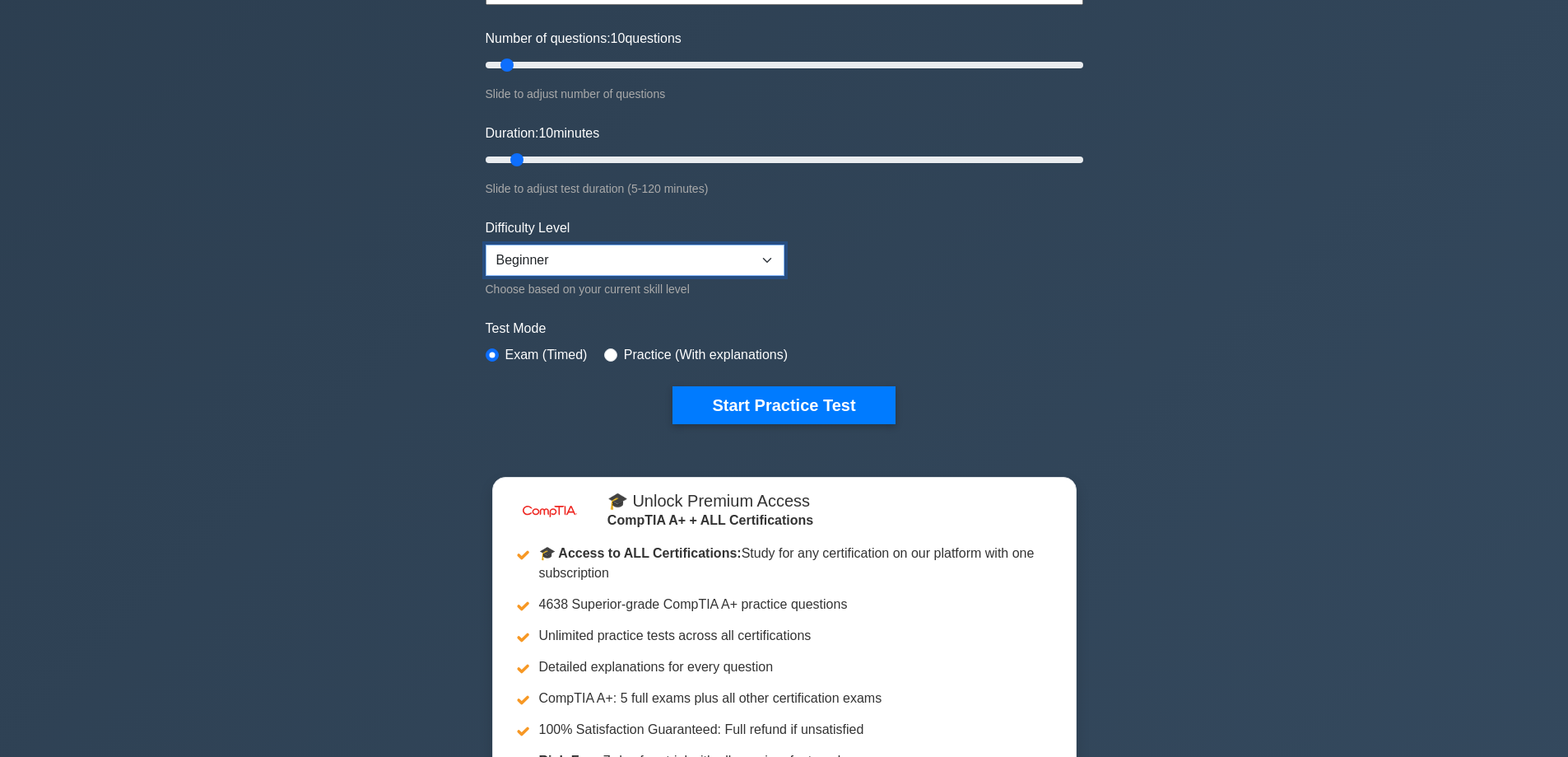
scroll to position [247, 0]
